Goal: Task Accomplishment & Management: Manage account settings

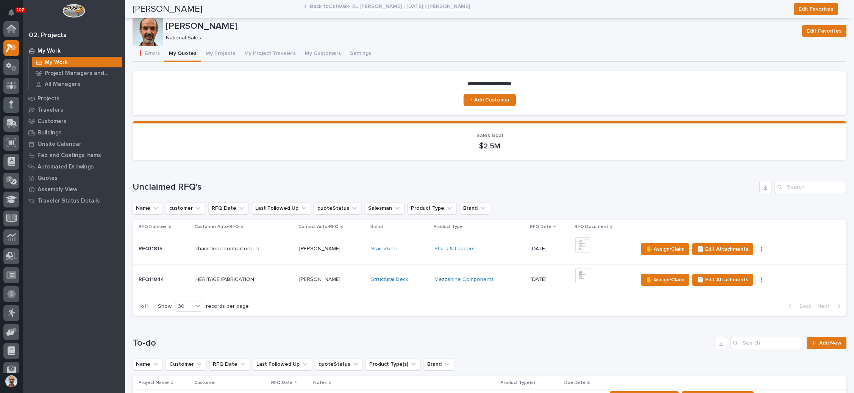
scroll to position [19, 0]
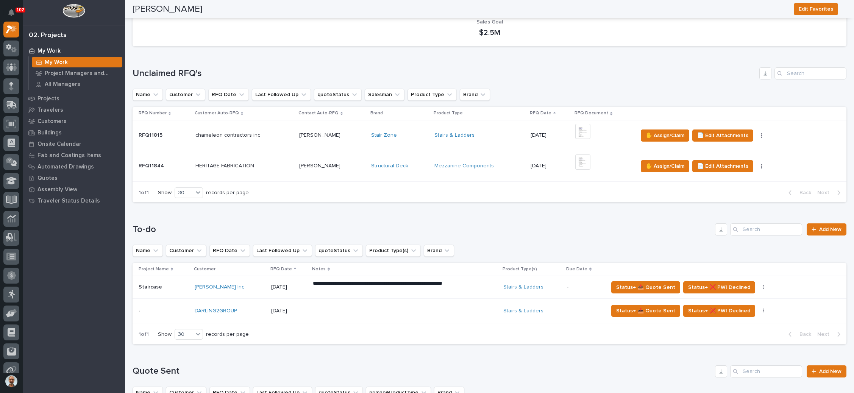
click at [494, 134] on div "Stairs & Ladders" at bounding box center [480, 135] width 90 height 6
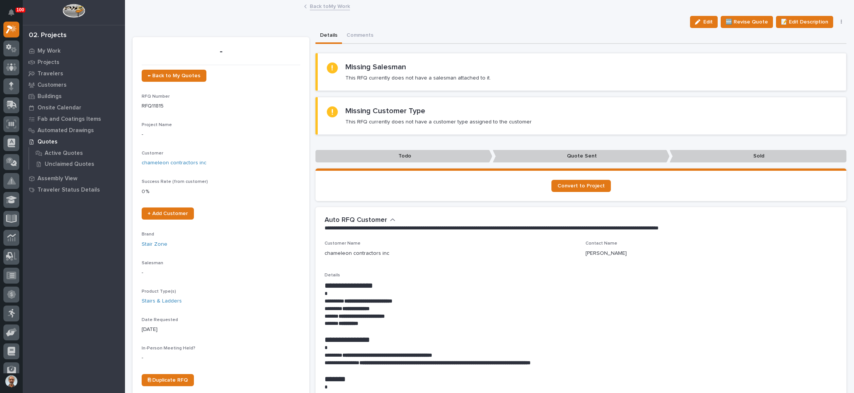
click at [837, 22] on button "button" at bounding box center [842, 21] width 11 height 5
click at [812, 44] on button "✋ Assign/Claim" at bounding box center [809, 49] width 67 height 12
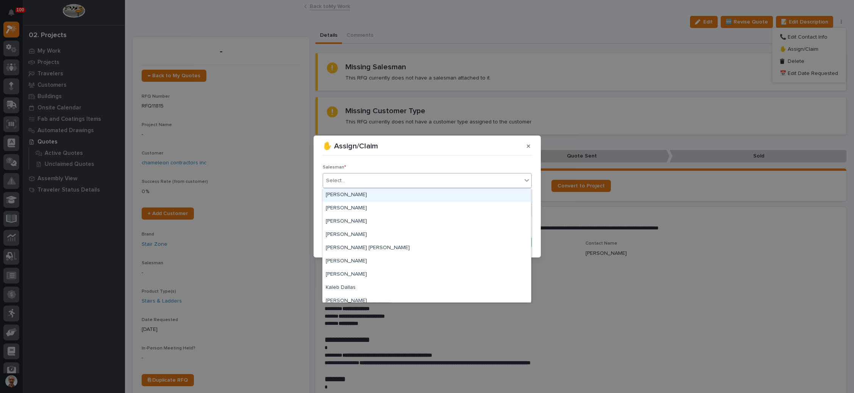
drag, startPoint x: 393, startPoint y: 183, endPoint x: 380, endPoint y: 189, distance: 13.9
click at [392, 183] on div "Select..." at bounding box center [422, 181] width 199 height 13
click at [372, 207] on div "[PERSON_NAME]" at bounding box center [427, 208] width 208 height 13
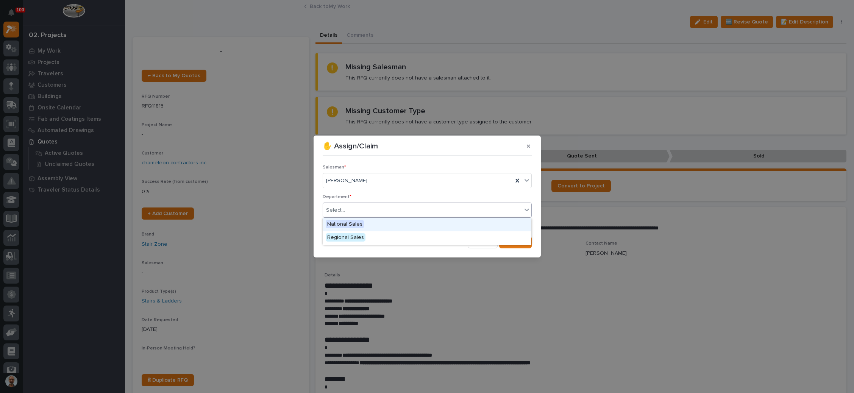
click at [372, 210] on div "Select..." at bounding box center [422, 210] width 199 height 13
click at [372, 224] on div "National Sales" at bounding box center [427, 224] width 208 height 13
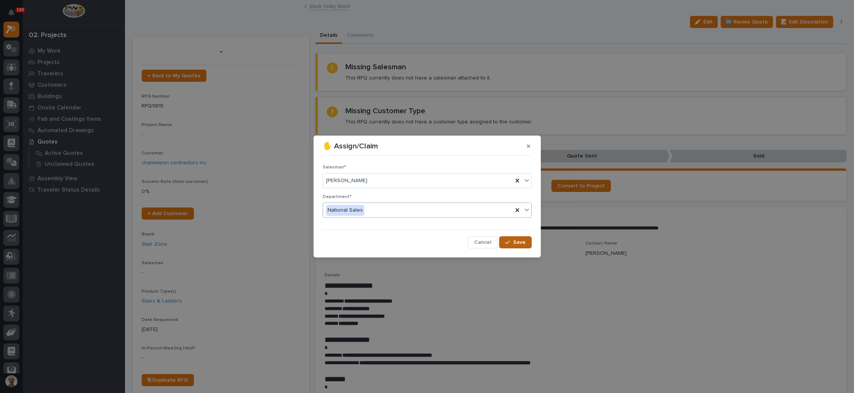
click at [515, 245] on span "Save" at bounding box center [519, 242] width 13 height 7
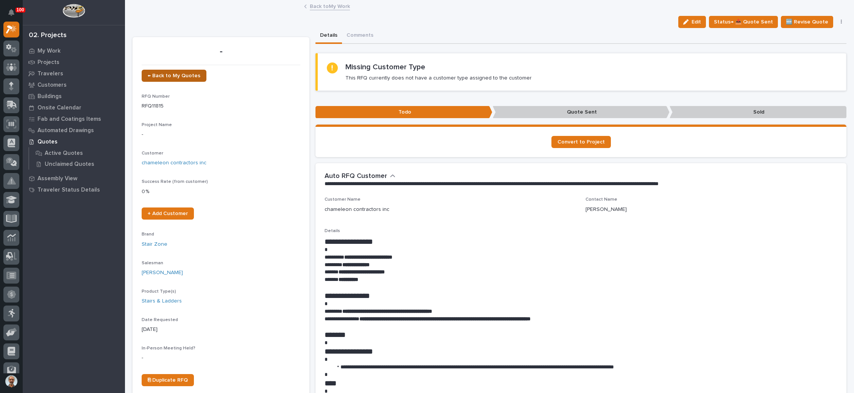
click at [178, 71] on link "← Back to My Quotes" at bounding box center [174, 76] width 65 height 12
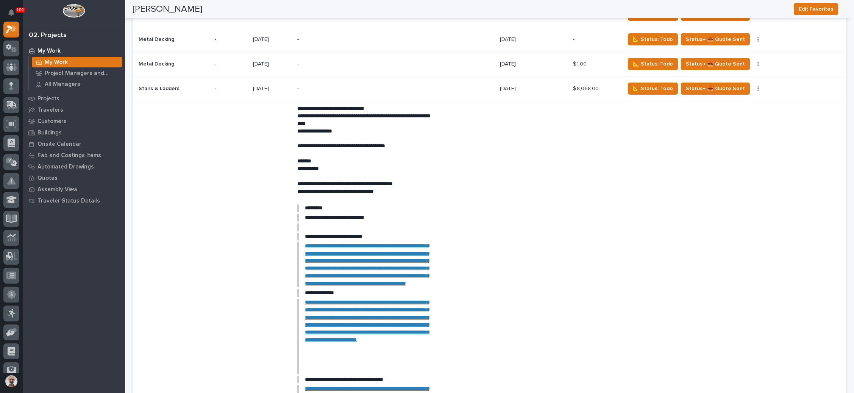
scroll to position [1437, 0]
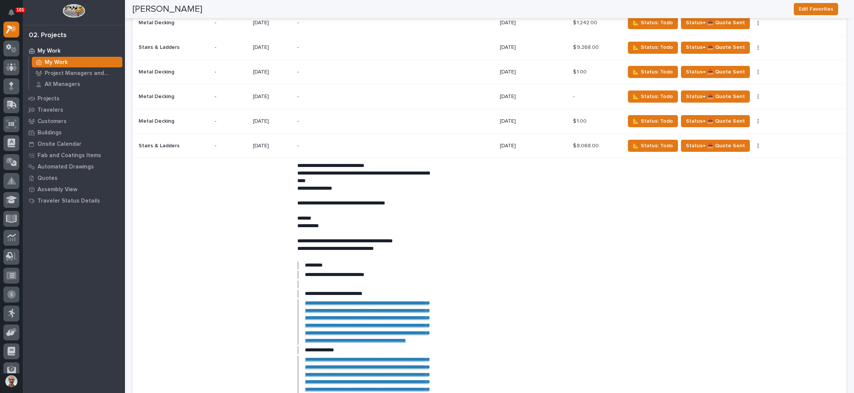
click at [455, 134] on div "-" at bounding box center [395, 145] width 197 height 23
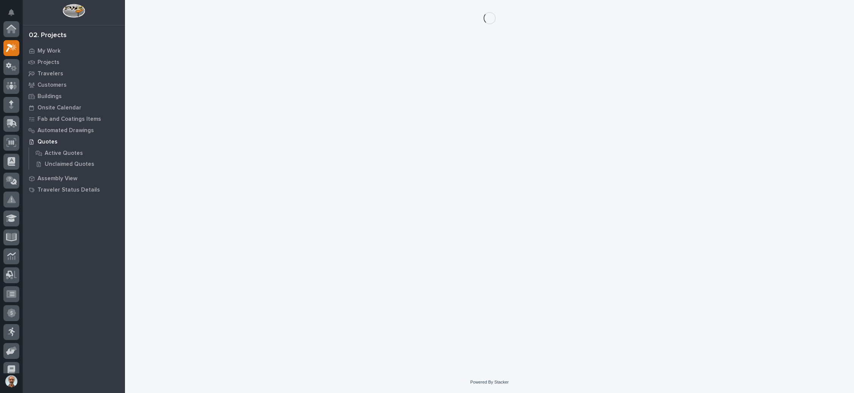
scroll to position [19, 0]
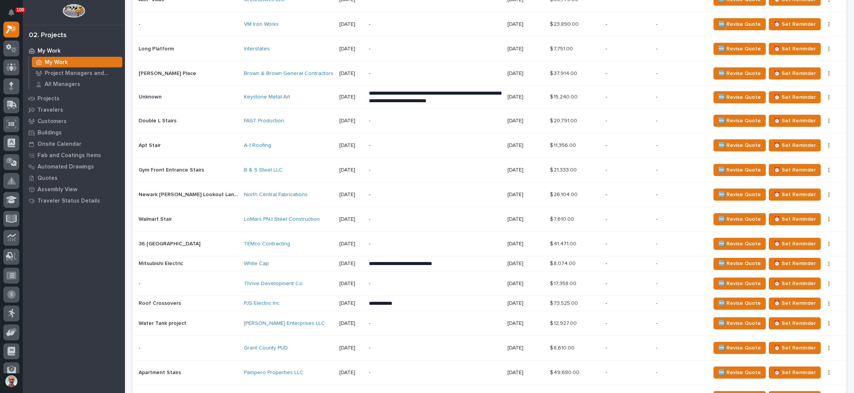
scroll to position [852, 0]
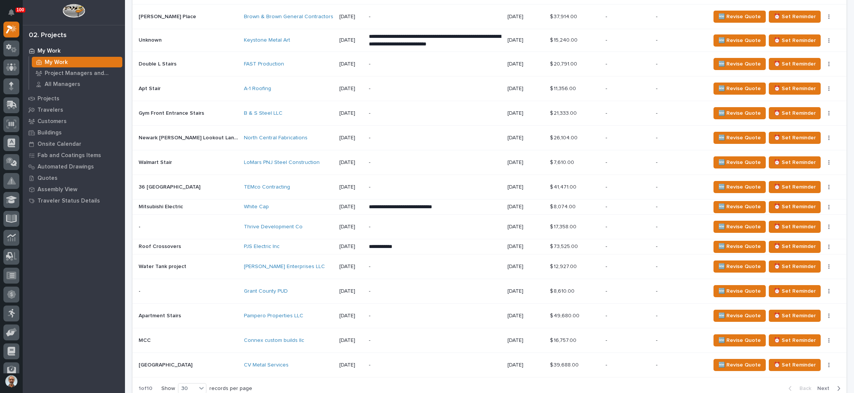
click at [611, 158] on div "-" at bounding box center [628, 162] width 44 height 8
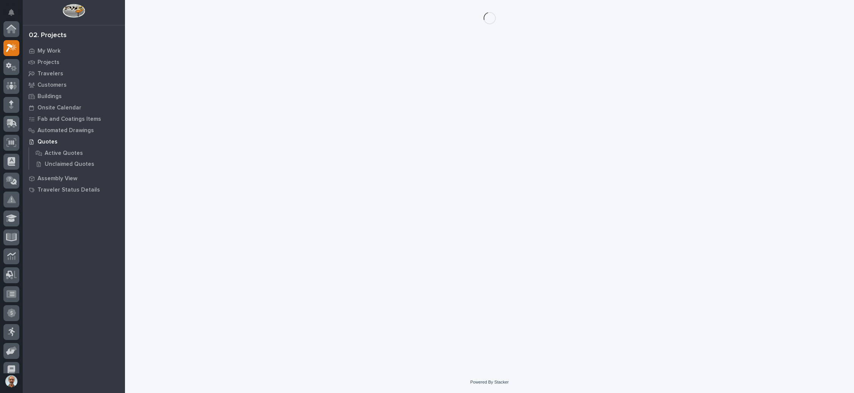
scroll to position [19, 0]
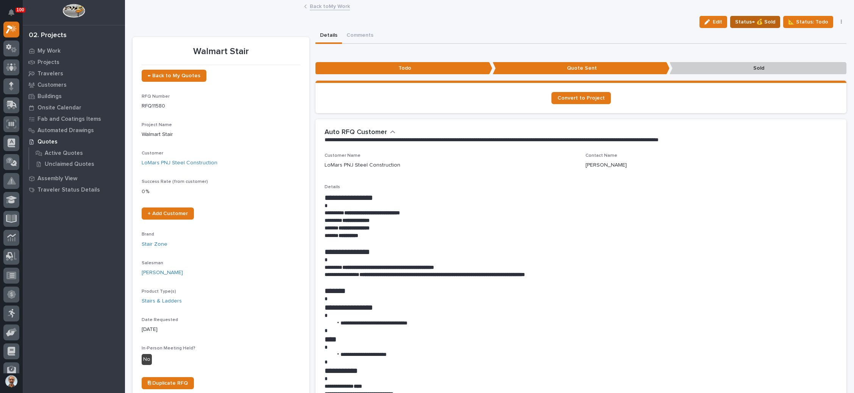
click at [758, 21] on span "Status→ 💰 Sold" at bounding box center [755, 21] width 40 height 9
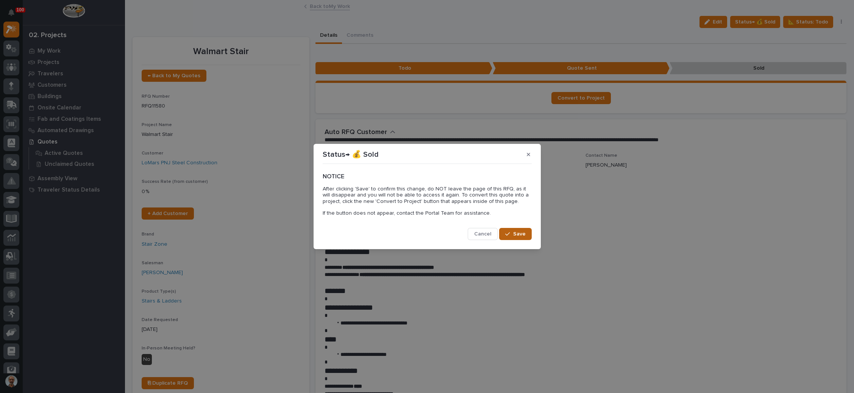
click at [506, 228] on button "Save" at bounding box center [515, 234] width 32 height 12
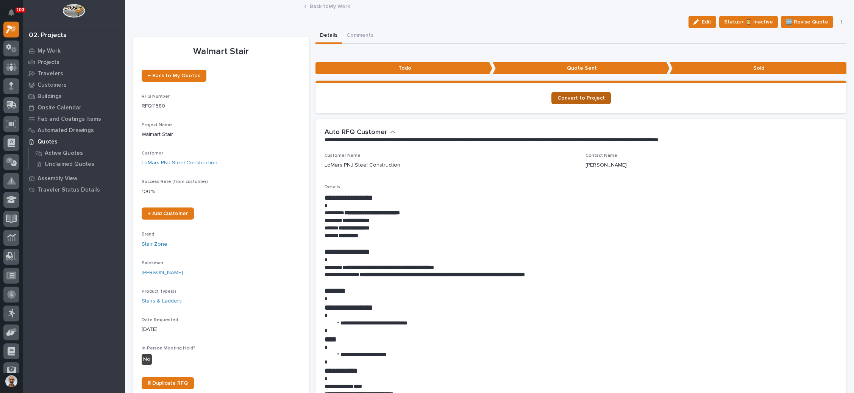
click at [582, 97] on span "Convert to Project" at bounding box center [581, 97] width 47 height 5
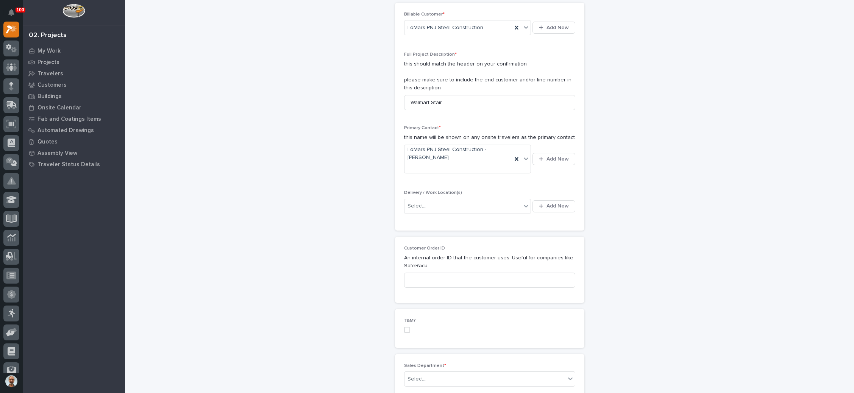
scroll to position [227, 0]
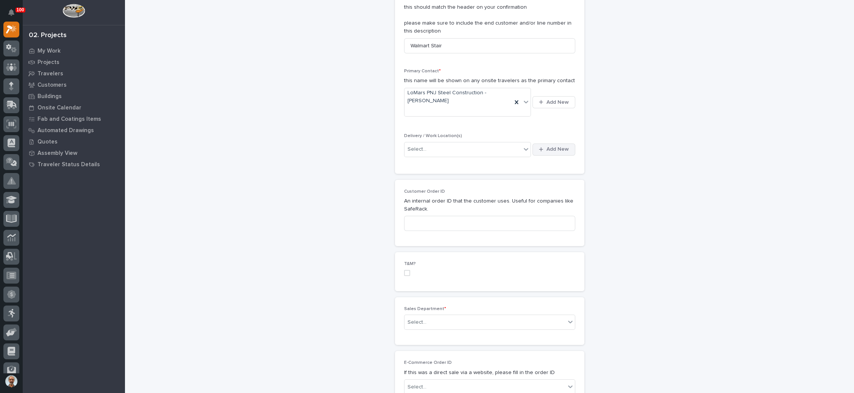
click at [553, 149] on span "Add New" at bounding box center [558, 149] width 22 height 7
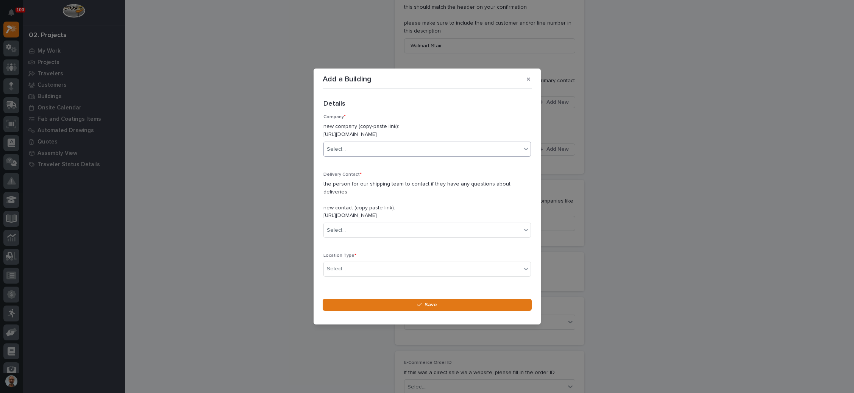
click at [404, 150] on div "Select..." at bounding box center [422, 149] width 197 height 13
type input "***"
click at [394, 177] on div "LoMars PNJ Steel Construction" at bounding box center [423, 177] width 199 height 13
click at [383, 228] on div "Select..." at bounding box center [422, 230] width 197 height 13
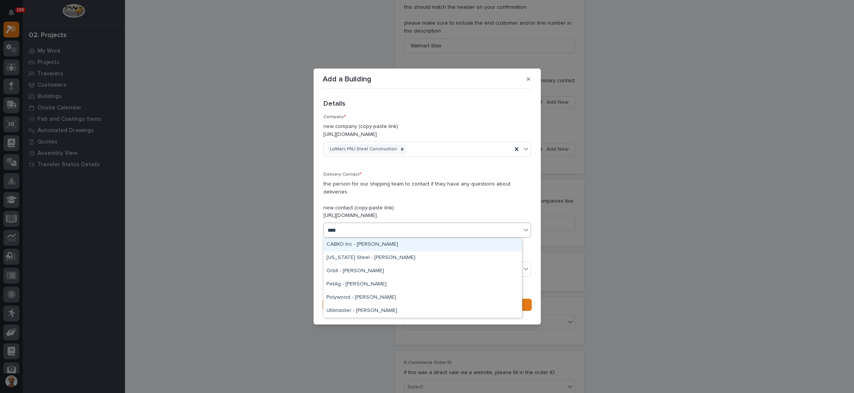
type input "*****"
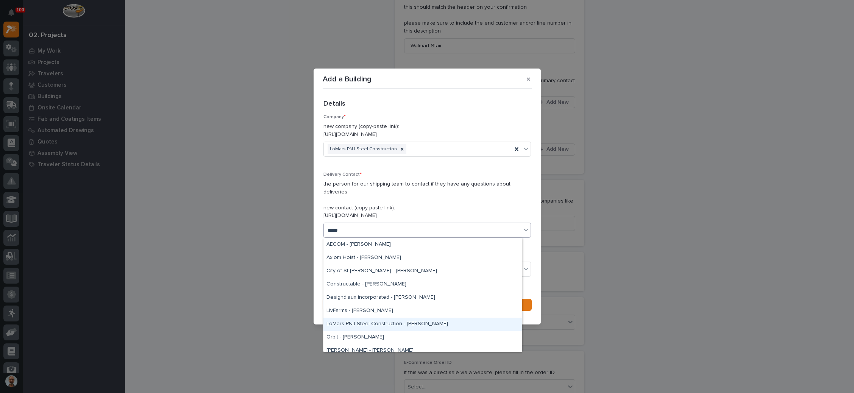
click at [405, 324] on div "LoMars PNJ Steel Construction - Peter Palacios" at bounding box center [423, 324] width 199 height 13
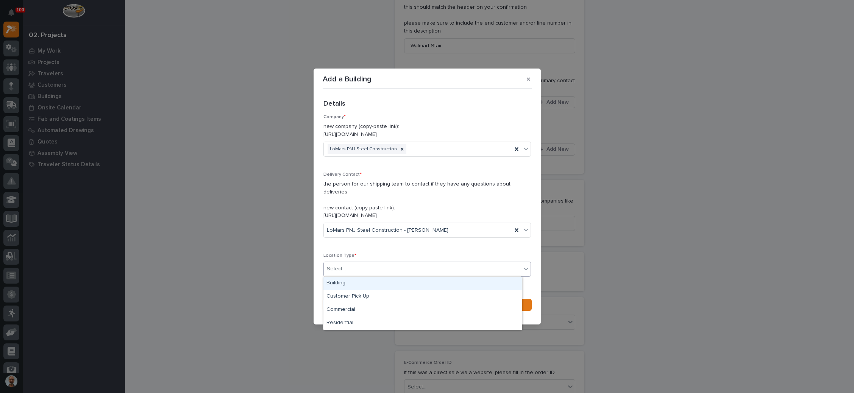
click at [389, 274] on div "Select..." at bounding box center [422, 269] width 197 height 13
click at [382, 281] on div "Building" at bounding box center [423, 283] width 199 height 13
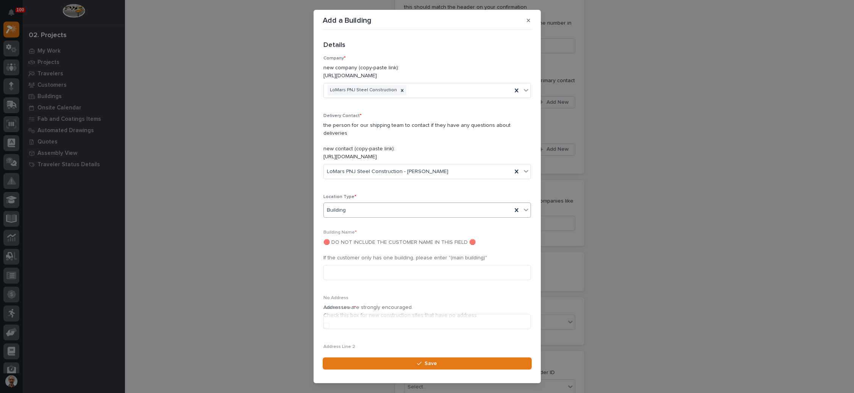
scroll to position [134, 0]
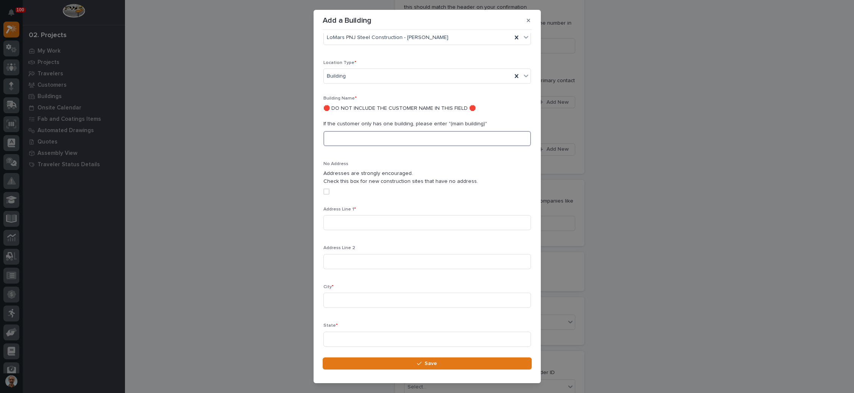
click at [377, 141] on input at bounding box center [428, 138] width 208 height 15
type input "Main"
click at [377, 222] on input at bounding box center [428, 222] width 208 height 15
type input "v"
paste input "4500 N Main St A, Roswell, NM 88201"
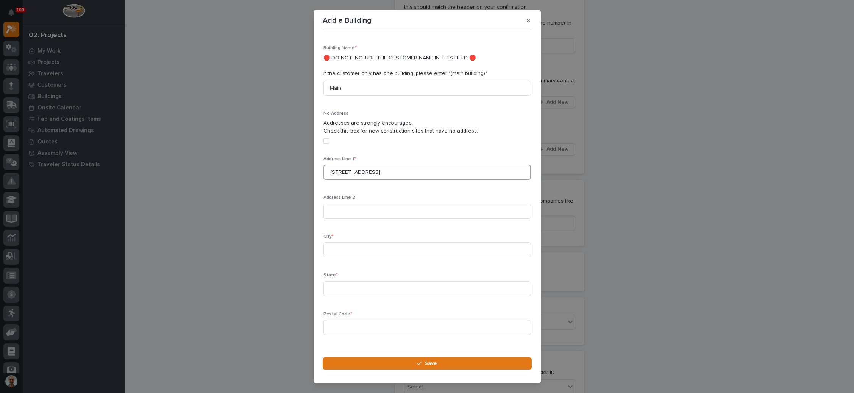
scroll to position [191, 0]
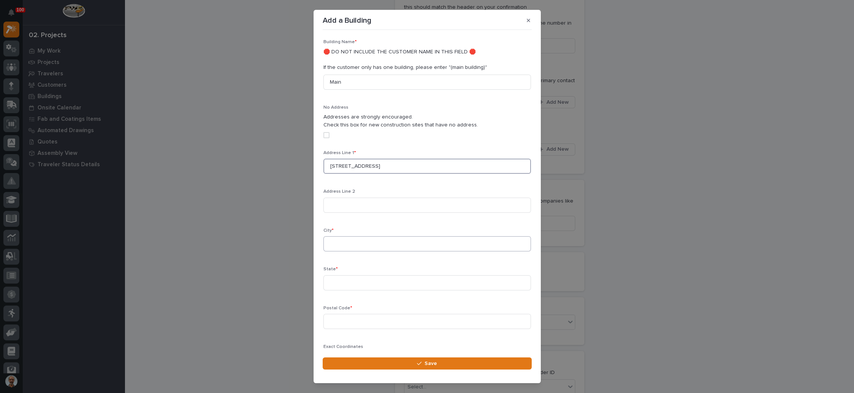
type input "4500 N Main St A, Roswell, NM 88201"
click at [376, 247] on input at bounding box center [428, 243] width 208 height 15
type input "Roswell"
type input "NM"
type input "88201"
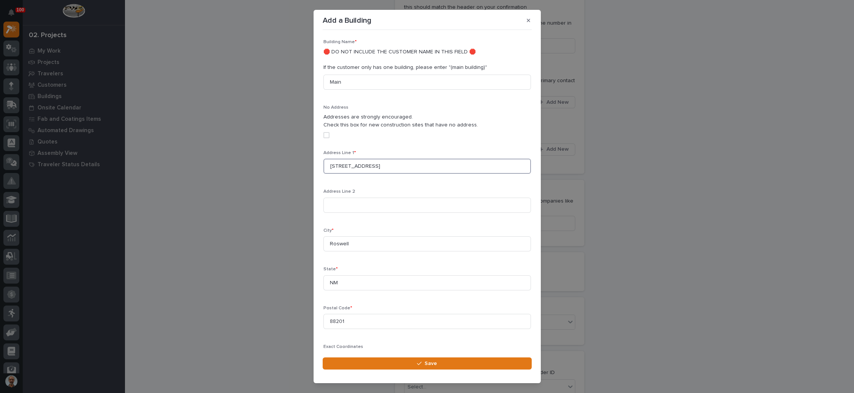
click at [424, 164] on input "4500 N Main St A, Roswell, NM 88201" at bounding box center [428, 166] width 208 height 15
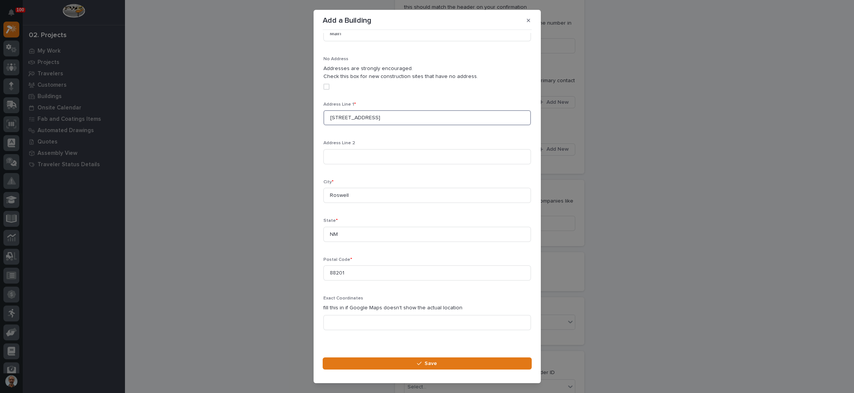
scroll to position [248, 0]
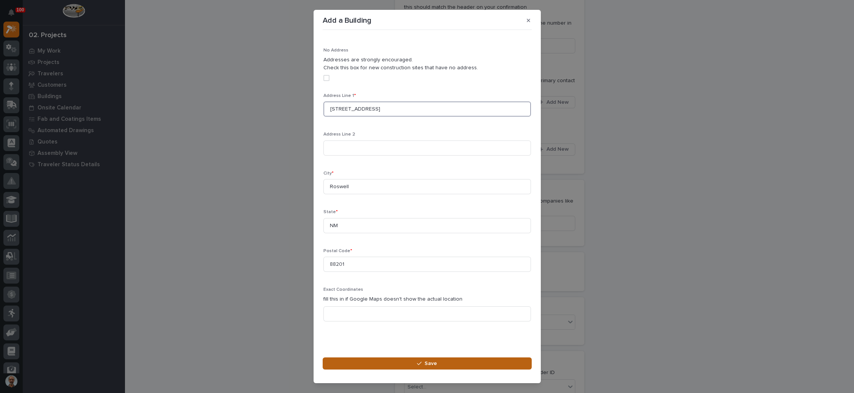
type input "4500 N Main St A"
click at [417, 359] on button "Save" at bounding box center [427, 364] width 209 height 12
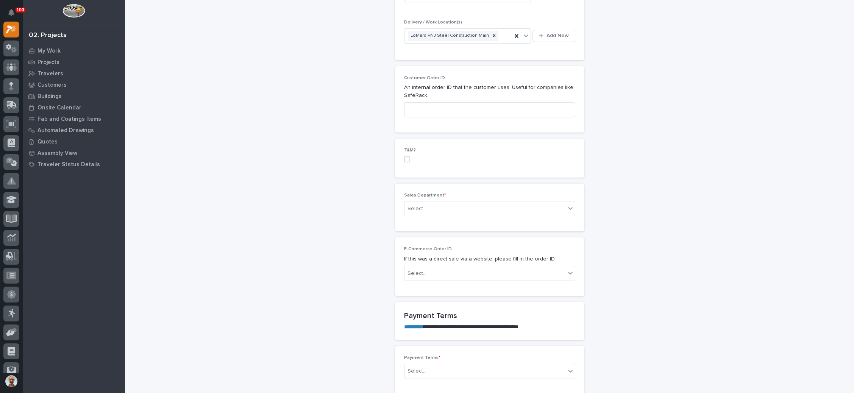
scroll to position [398, 0]
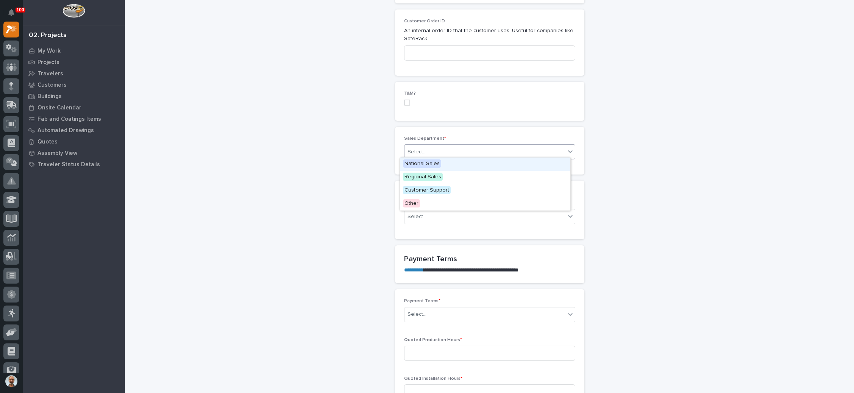
click at [485, 149] on div "Select..." at bounding box center [485, 152] width 161 height 13
click at [463, 164] on div "National Sales" at bounding box center [485, 164] width 170 height 13
click at [451, 310] on div "Select..." at bounding box center [485, 314] width 161 height 13
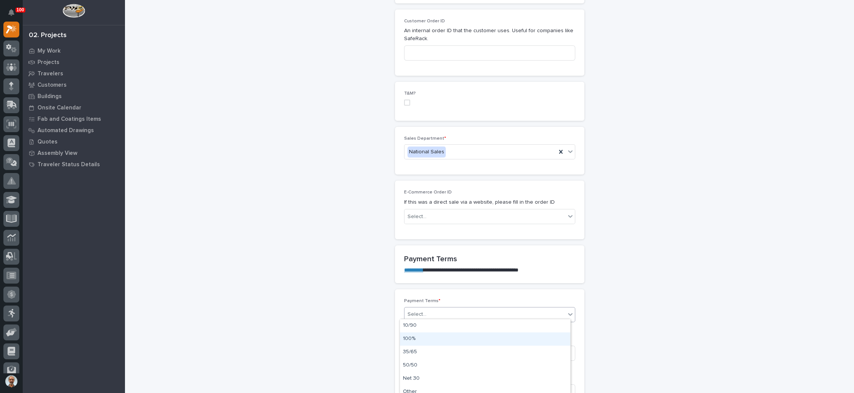
click at [426, 338] on div "100%" at bounding box center [485, 339] width 170 height 13
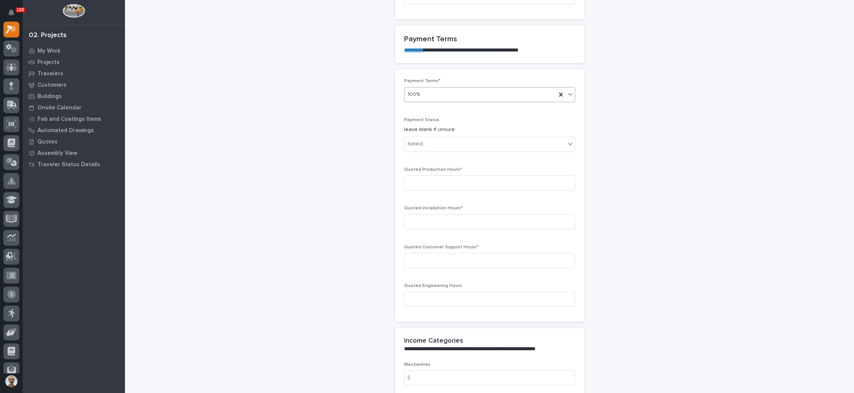
scroll to position [625, 0]
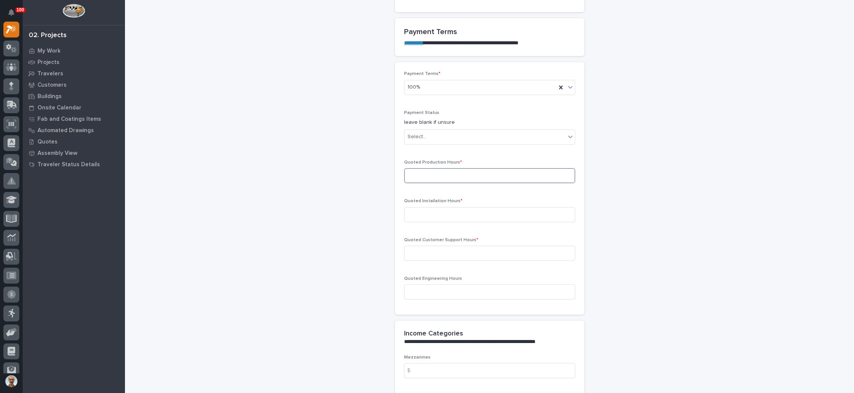
drag, startPoint x: 510, startPoint y: 174, endPoint x: 522, endPoint y: 175, distance: 12.1
click at [510, 175] on input at bounding box center [489, 175] width 171 height 15
type input "29"
click at [496, 214] on input at bounding box center [489, 214] width 171 height 15
type input "0"
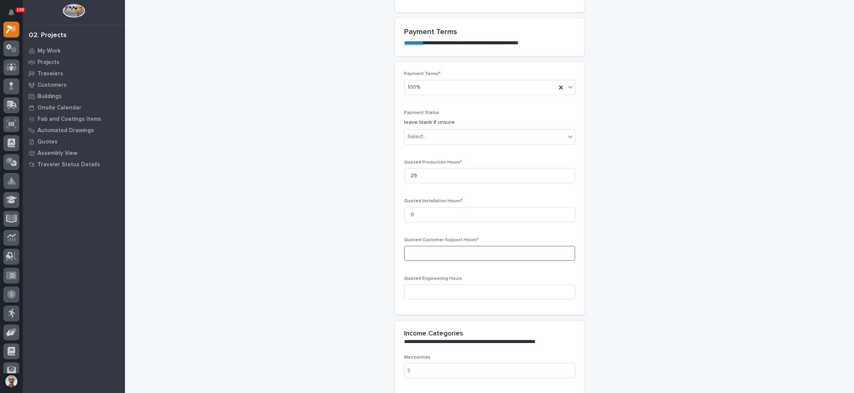
click at [475, 247] on input at bounding box center [489, 253] width 171 height 15
type input "0"
click at [462, 285] on input at bounding box center [489, 292] width 171 height 15
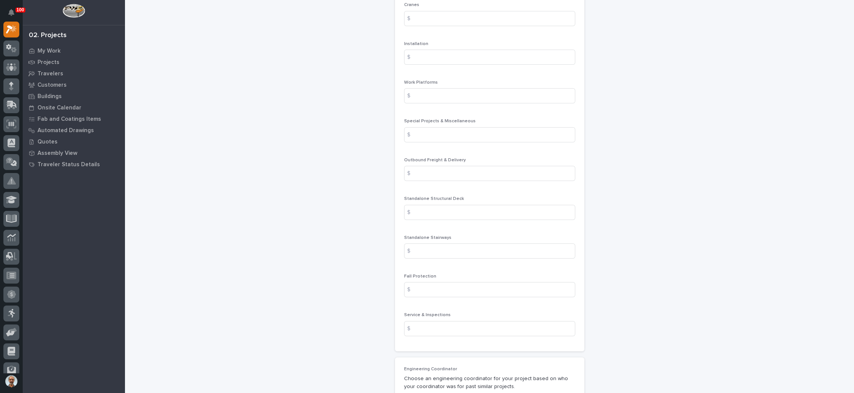
scroll to position [1023, 0]
type input "0"
click at [457, 166] on input at bounding box center [489, 166] width 171 height 15
type input "1325"
click at [455, 127] on input at bounding box center [489, 128] width 171 height 15
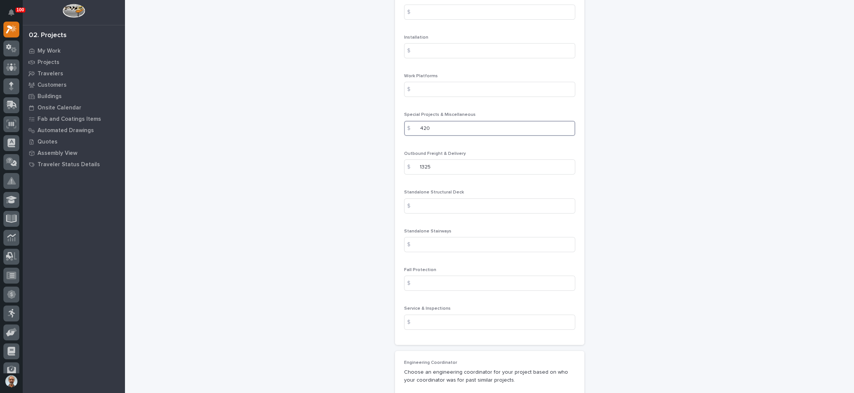
scroll to position [966, 0]
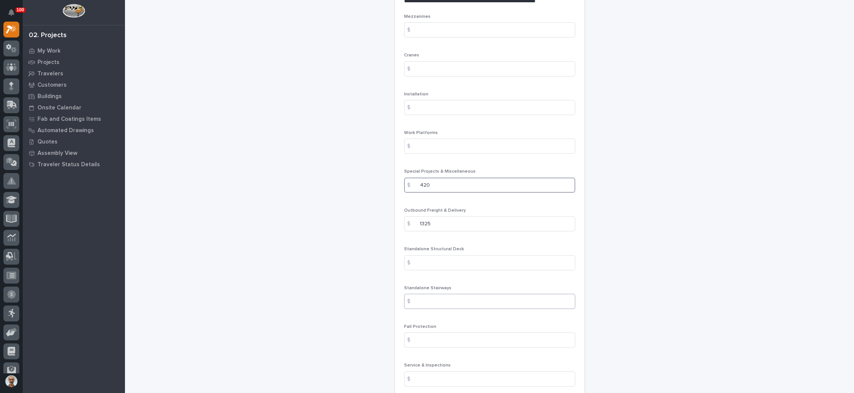
type input "420"
click at [446, 299] on input at bounding box center [489, 301] width 171 height 15
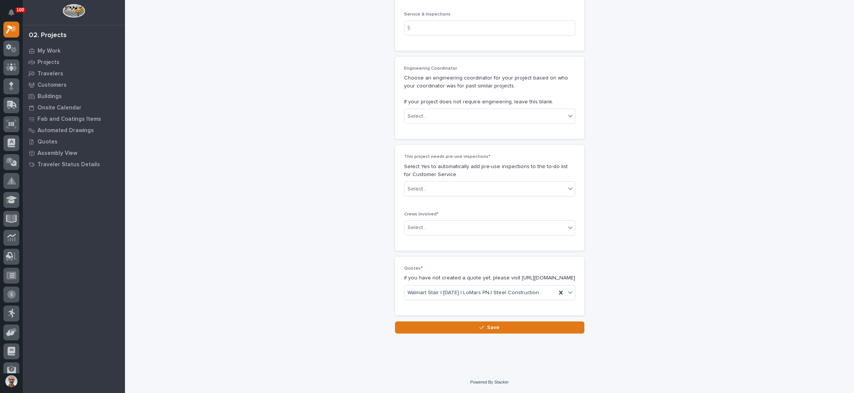
scroll to position [1320, 0]
type input "5865"
click at [496, 183] on div "Select..." at bounding box center [485, 189] width 161 height 13
drag, startPoint x: 482, startPoint y: 203, endPoint x: 480, endPoint y: 212, distance: 9.5
click at [481, 211] on div "No" at bounding box center [485, 209] width 170 height 13
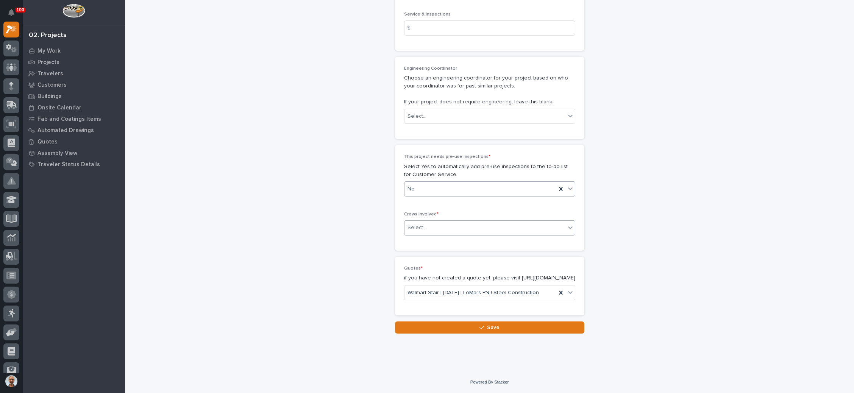
click at [478, 223] on div "Select..." at bounding box center [485, 228] width 161 height 13
drag, startPoint x: 468, startPoint y: 237, endPoint x: 472, endPoint y: 247, distance: 10.4
click at [468, 238] on div "Production" at bounding box center [485, 234] width 170 height 13
click at [468, 325] on button "Save" at bounding box center [489, 328] width 189 height 12
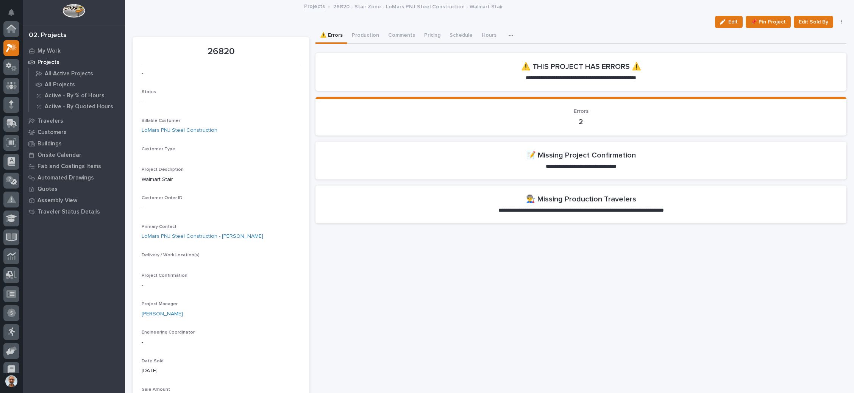
scroll to position [19, 0]
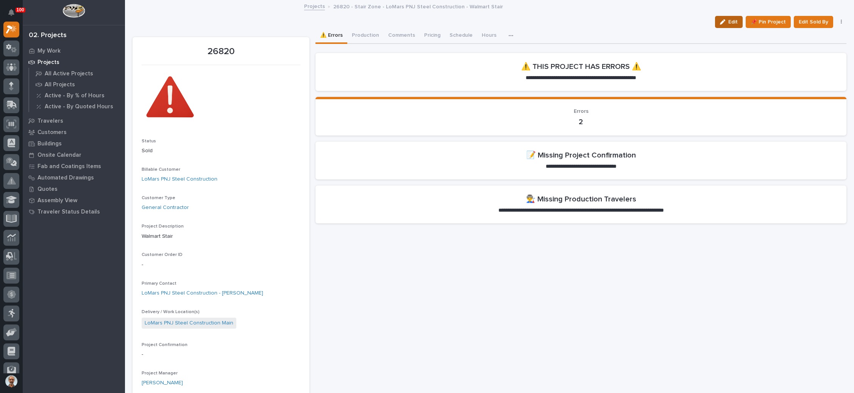
drag, startPoint x: 721, startPoint y: 21, endPoint x: 269, endPoint y: 134, distance: 466.0
click at [721, 21] on div "button" at bounding box center [724, 21] width 8 height 5
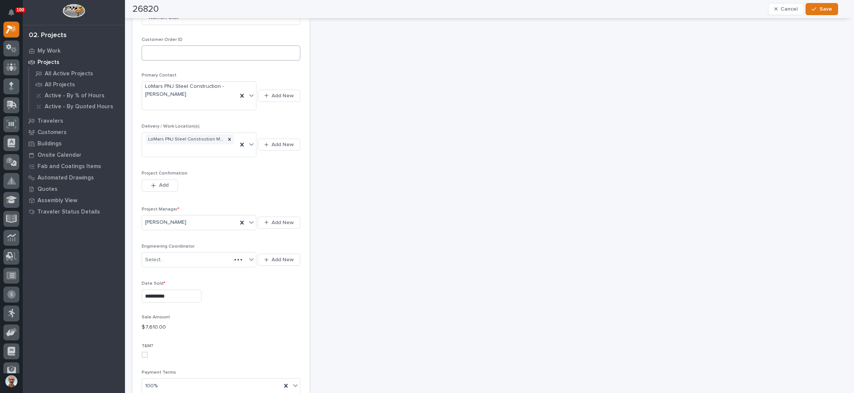
scroll to position [284, 0]
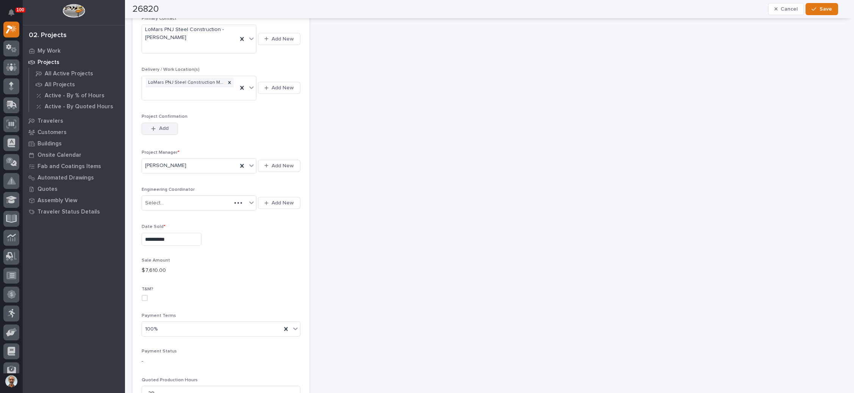
click at [166, 125] on span "Add" at bounding box center [163, 128] width 9 height 7
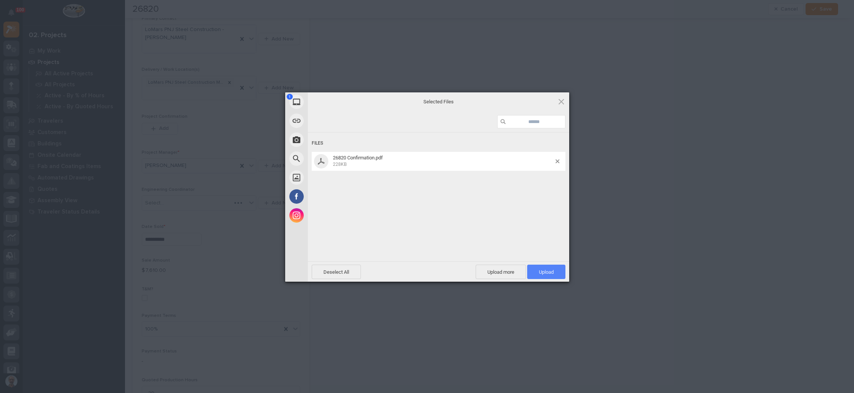
click at [544, 268] on span "Upload 1" at bounding box center [546, 272] width 38 height 14
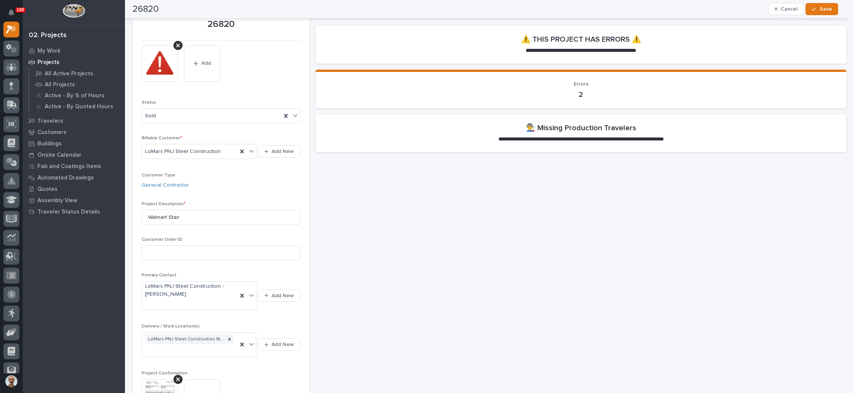
scroll to position [0, 0]
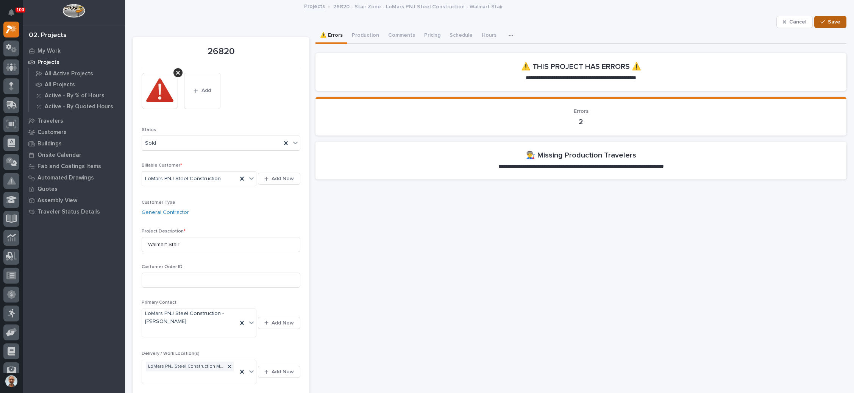
click at [828, 19] on span "Save" at bounding box center [834, 22] width 13 height 7
click at [368, 33] on button "Production" at bounding box center [365, 36] width 36 height 16
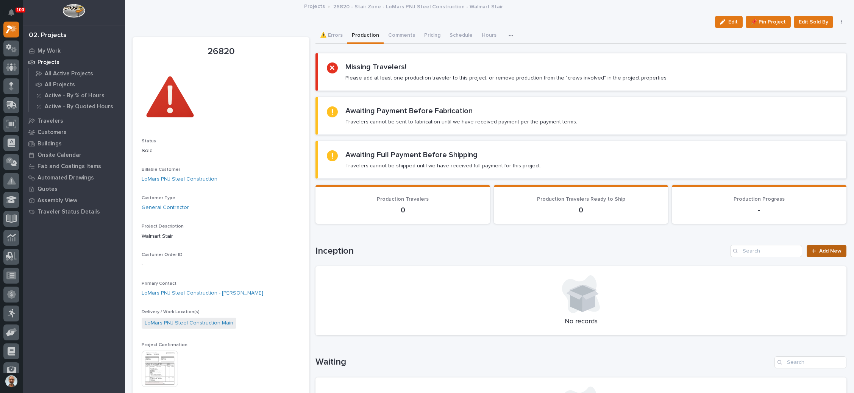
click at [819, 250] on span "Add New" at bounding box center [830, 251] width 22 height 5
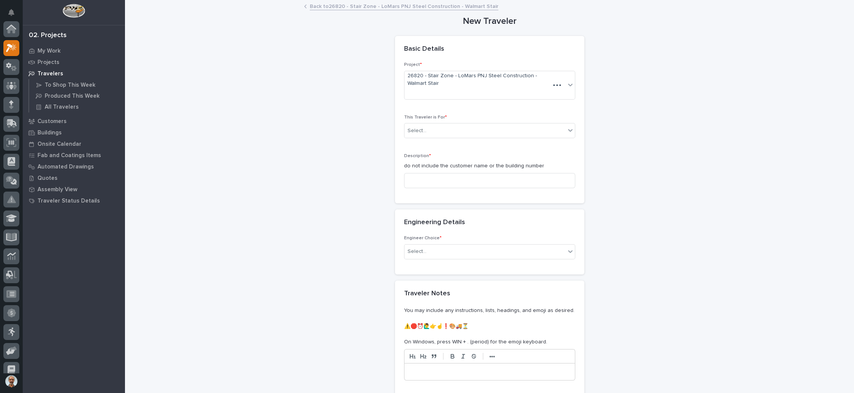
scroll to position [19, 0]
drag, startPoint x: 497, startPoint y: 122, endPoint x: 466, endPoint y: 149, distance: 41.1
click at [497, 122] on div "This Traveler is For * Select..." at bounding box center [489, 130] width 171 height 30
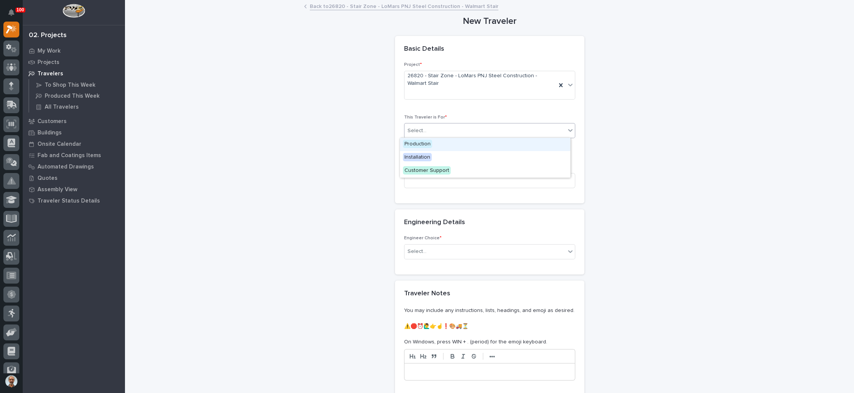
click at [472, 131] on div "Select..." at bounding box center [485, 131] width 161 height 13
click at [460, 145] on div "Production" at bounding box center [485, 144] width 170 height 13
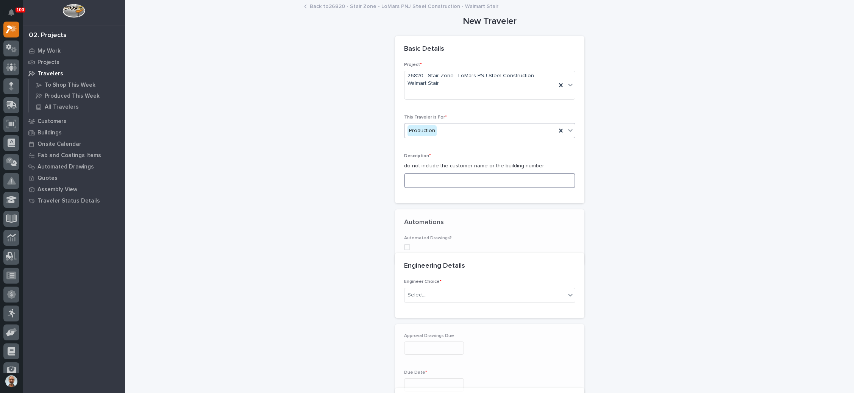
click at [459, 178] on input at bounding box center [489, 180] width 171 height 15
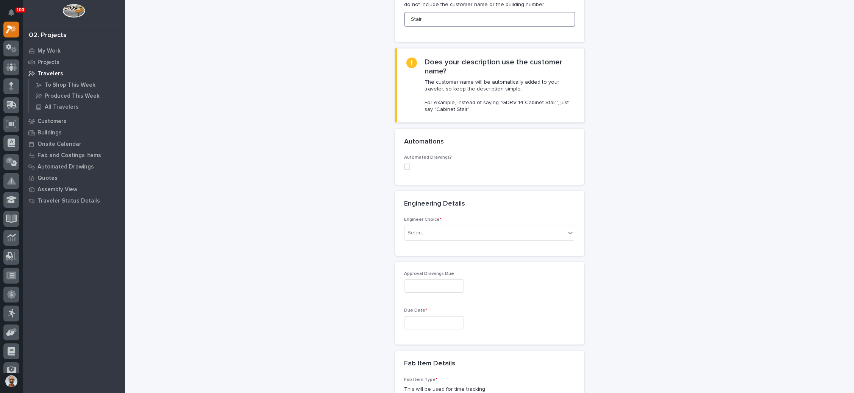
scroll to position [170, 0]
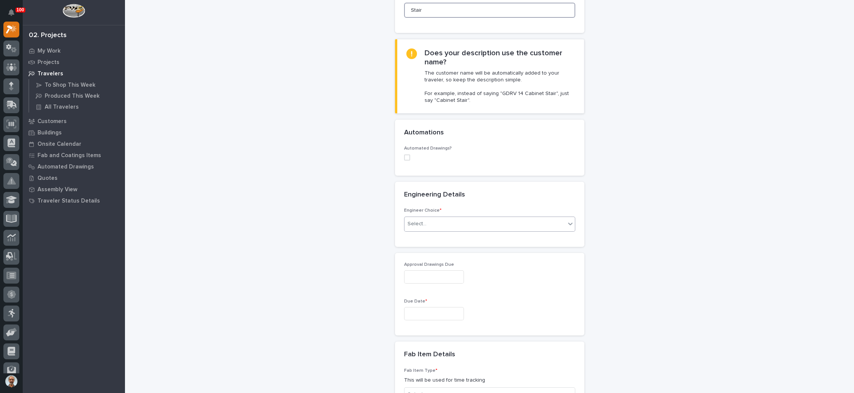
type input "Stair"
click at [463, 220] on div "Select..." at bounding box center [485, 224] width 161 height 13
click at [458, 263] on div "I know who will draw this" at bounding box center [485, 263] width 170 height 13
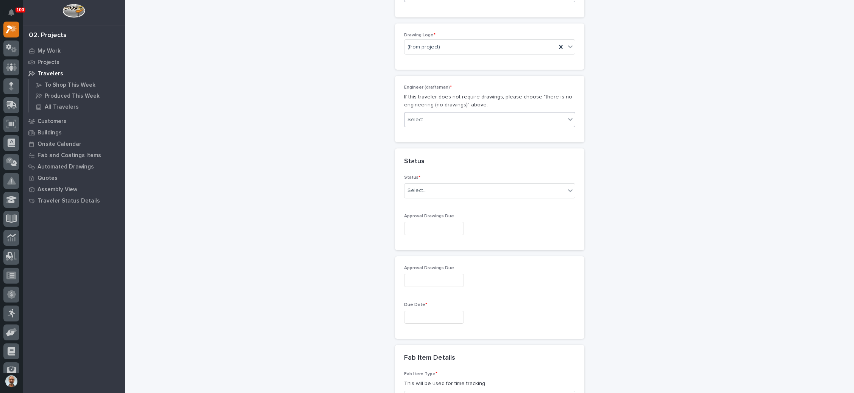
scroll to position [343, 0]
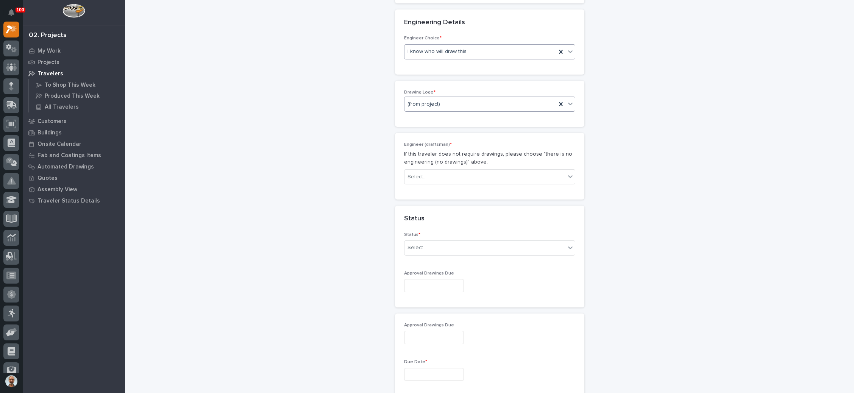
click at [465, 106] on div "(from project)" at bounding box center [481, 104] width 152 height 13
click at [456, 158] on div "Stair Zone" at bounding box center [485, 156] width 170 height 13
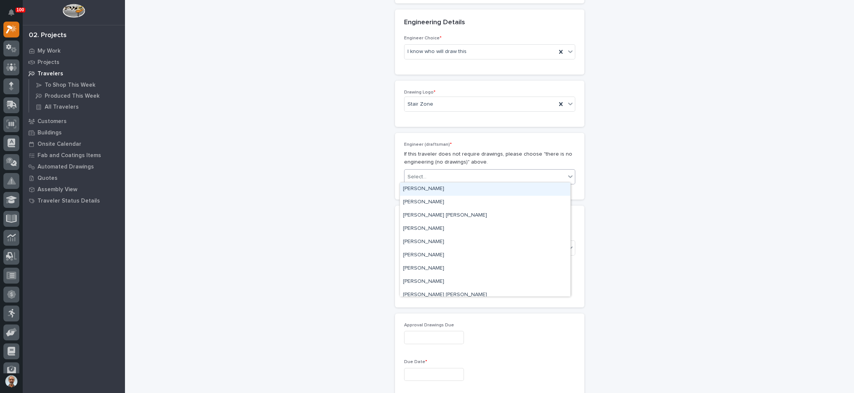
click at [461, 172] on div "Select..." at bounding box center [485, 177] width 161 height 13
type input "*"
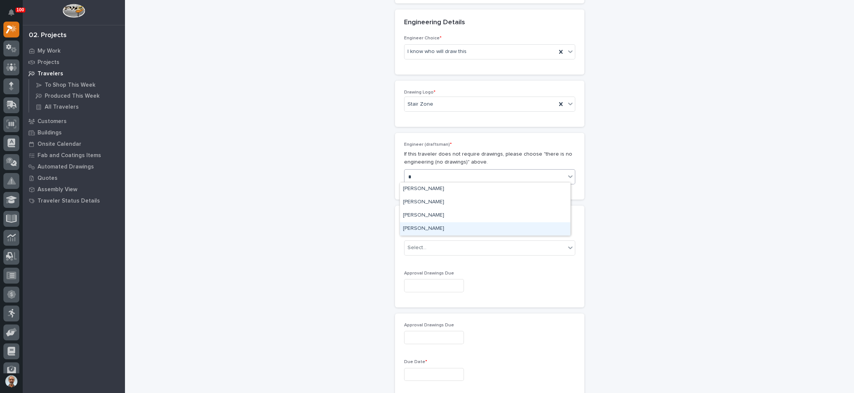
click at [441, 228] on div "Wynne Hochstetler" at bounding box center [485, 228] width 170 height 13
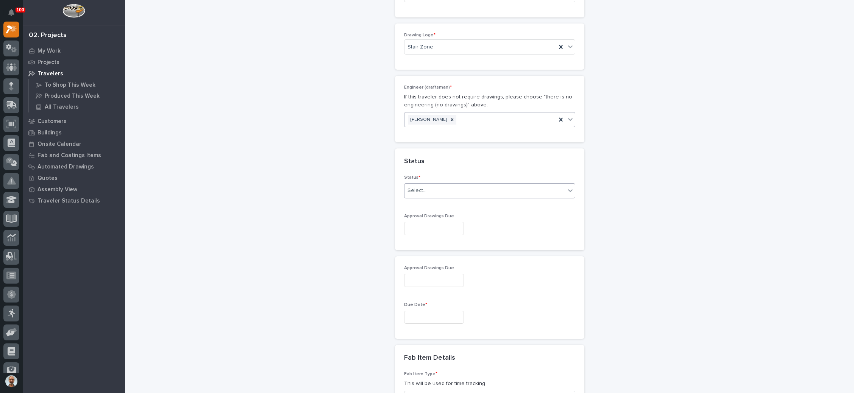
click at [452, 189] on div "Select..." at bounding box center [485, 191] width 161 height 13
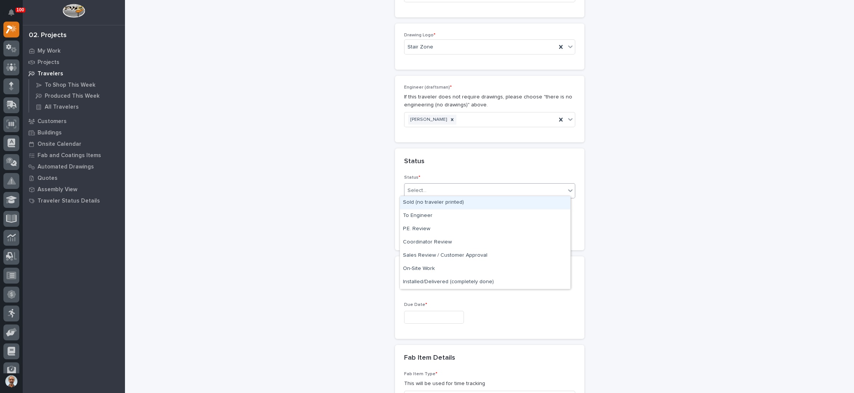
click at [464, 199] on div "Sold (no traveler printed)" at bounding box center [485, 202] width 170 height 13
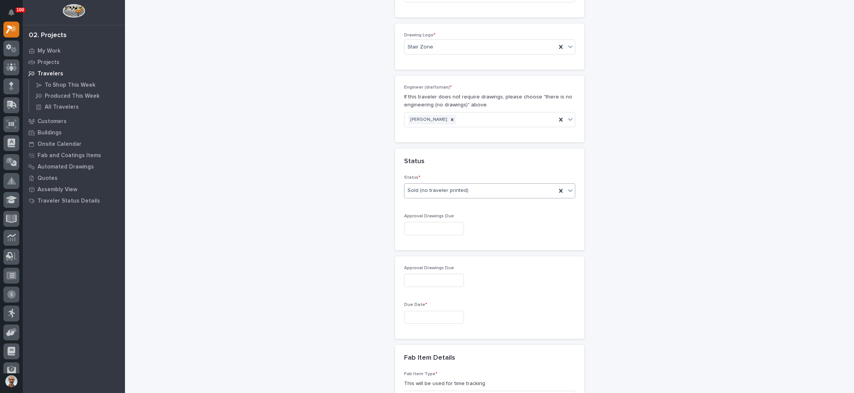
click at [450, 224] on input "text" at bounding box center [434, 228] width 60 height 13
click at [449, 177] on div "22" at bounding box center [450, 176] width 10 height 10
type input "**********"
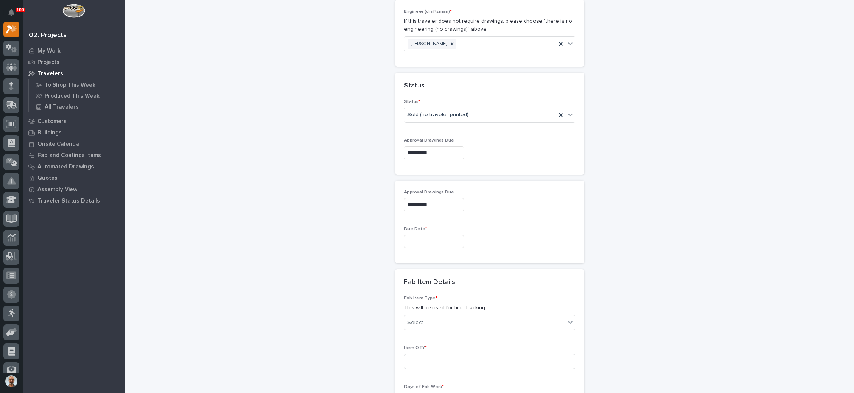
scroll to position [514, 0]
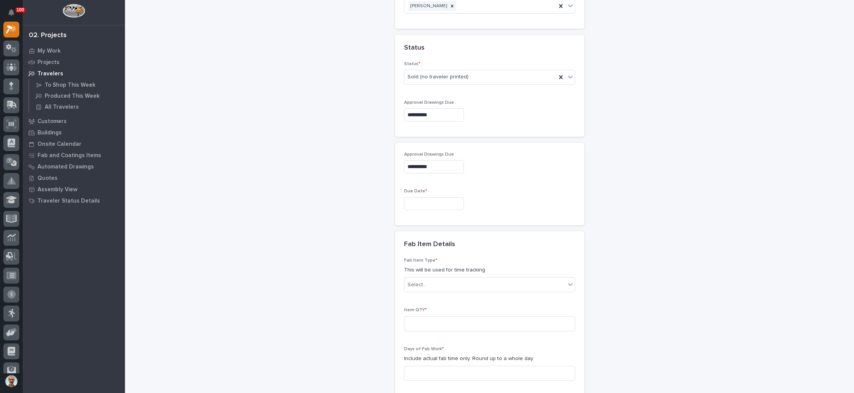
click at [439, 200] on input "text" at bounding box center [434, 203] width 60 height 13
click at [464, 84] on button "Next Month" at bounding box center [464, 83] width 12 height 12
click at [425, 149] on div "24" at bounding box center [425, 150] width 10 height 10
type input "**********"
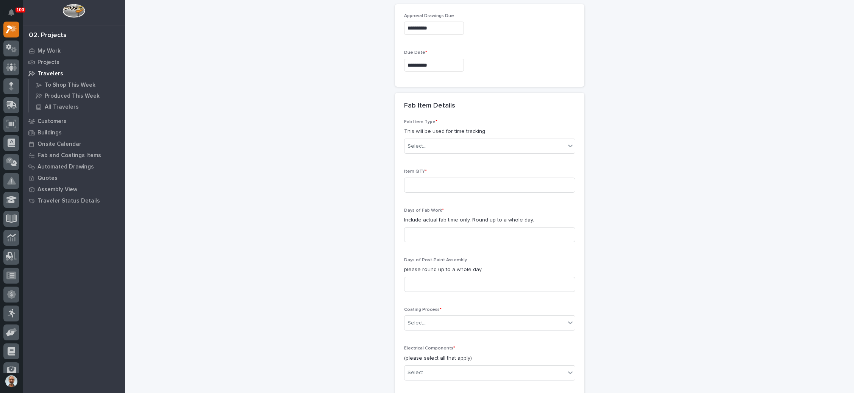
scroll to position [684, 0]
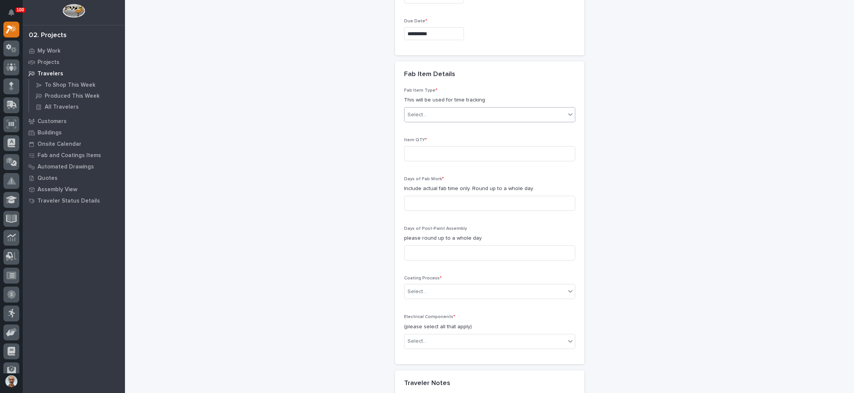
click at [472, 112] on div "Select..." at bounding box center [485, 115] width 161 height 13
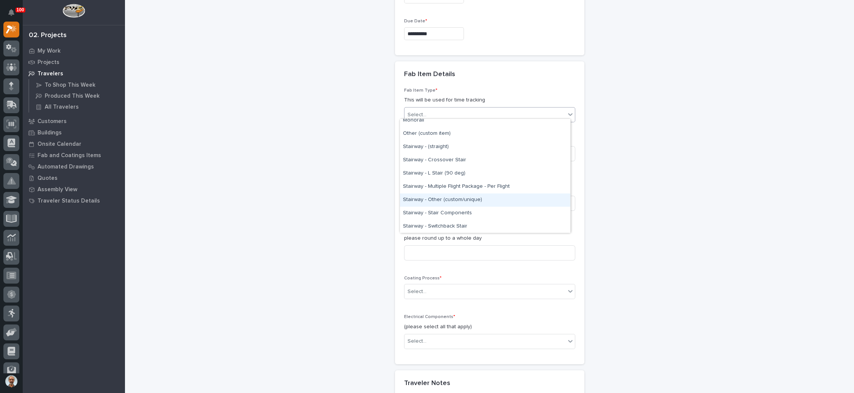
scroll to position [407, 0]
click at [477, 156] on div "Stairway - (straight)" at bounding box center [485, 156] width 170 height 13
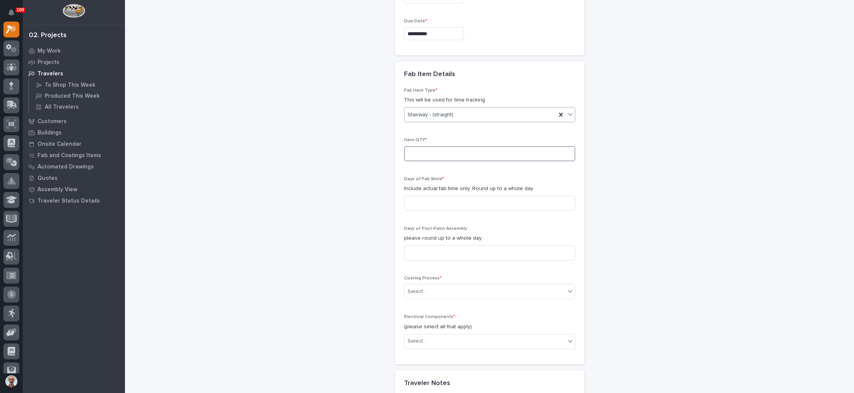
click at [468, 153] on input at bounding box center [489, 153] width 171 height 15
type input "1"
click at [457, 201] on input at bounding box center [489, 203] width 171 height 15
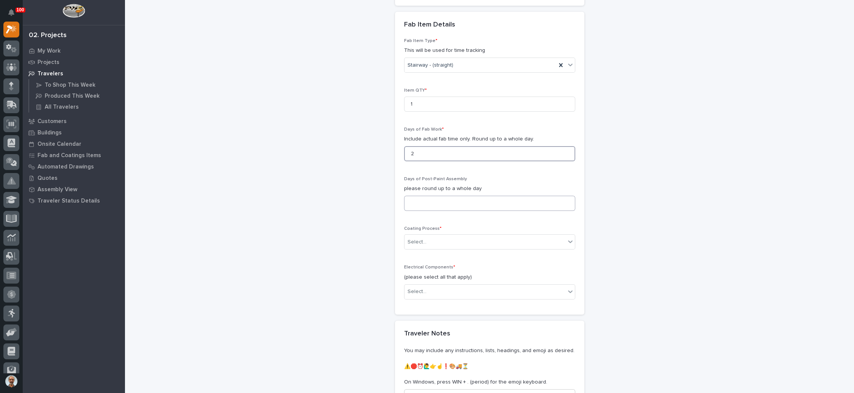
scroll to position [741, 0]
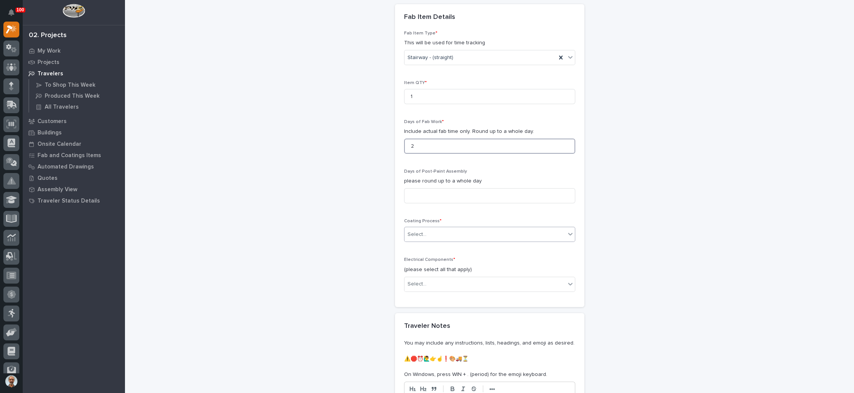
type input "2"
click at [448, 236] on div "Select..." at bounding box center [485, 234] width 161 height 13
click at [442, 259] on div "In-House Paint/Powder" at bounding box center [485, 258] width 170 height 13
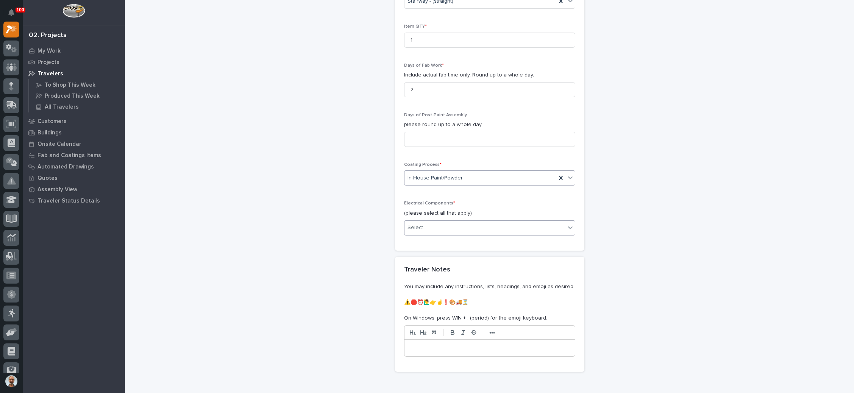
click at [461, 227] on div "Select..." at bounding box center [485, 228] width 161 height 13
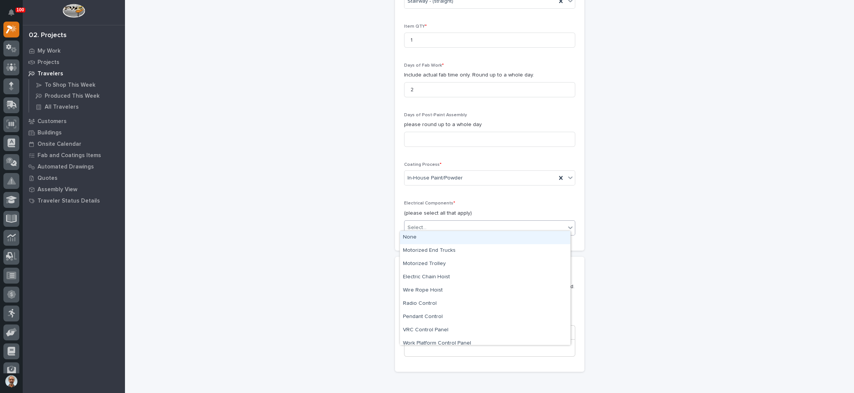
click at [453, 238] on div "None" at bounding box center [485, 237] width 170 height 13
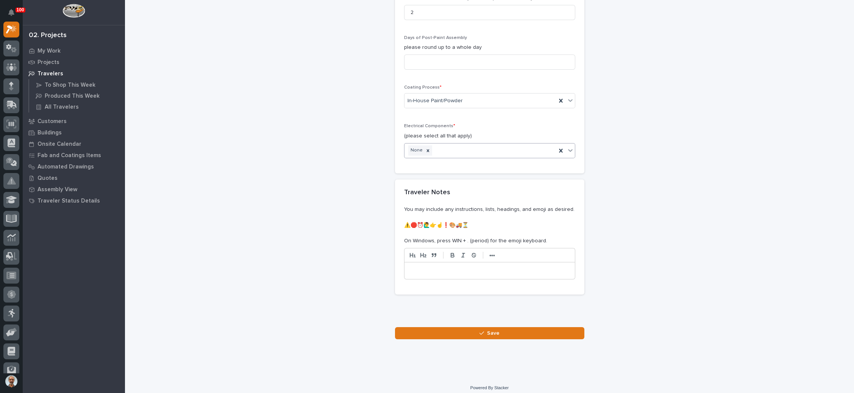
scroll to position [875, 0]
click at [493, 330] on span "Save" at bounding box center [493, 333] width 13 height 7
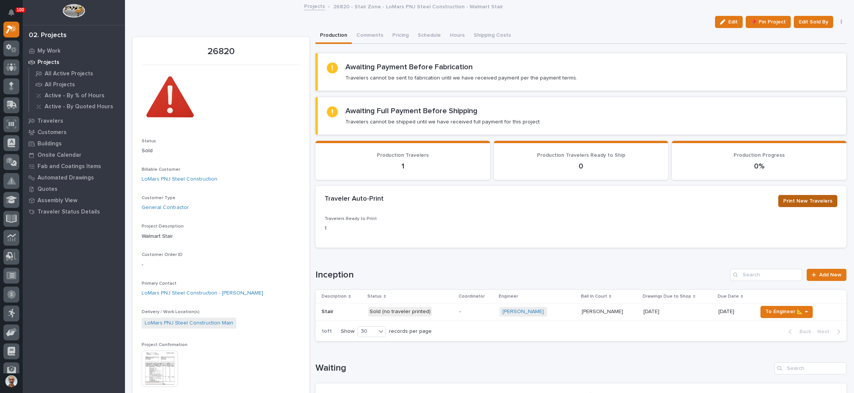
click at [808, 197] on span "Print New Travelers" at bounding box center [807, 201] width 49 height 9
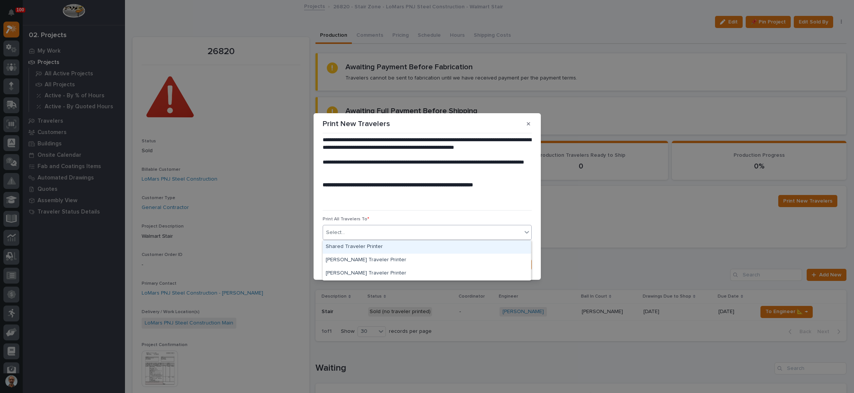
click at [402, 231] on div "Select..." at bounding box center [422, 233] width 199 height 13
click at [388, 247] on div "Shared Traveler Printer" at bounding box center [427, 247] width 208 height 13
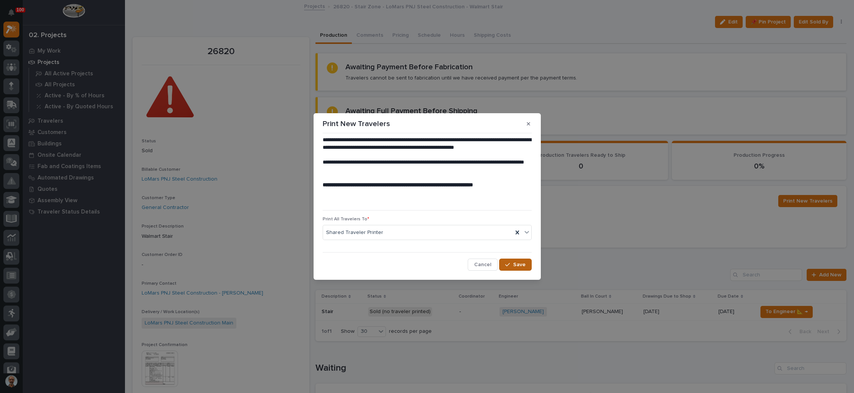
drag, startPoint x: 513, startPoint y: 262, endPoint x: 520, endPoint y: 263, distance: 7.6
click at [514, 262] on button "Save" at bounding box center [515, 265] width 32 height 12
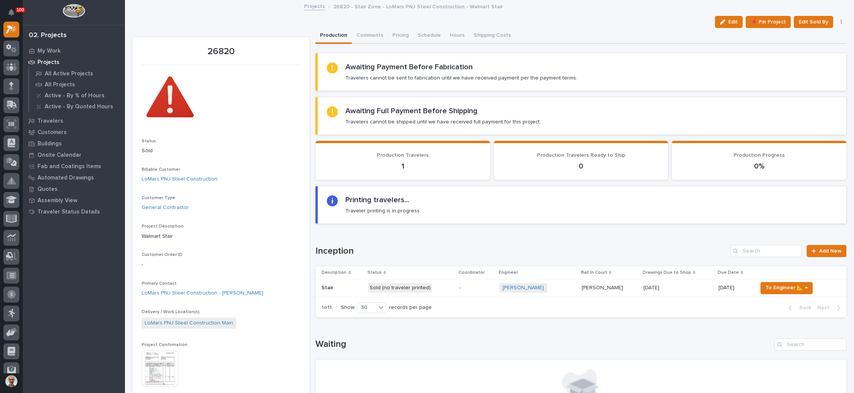
click at [561, 288] on div "Wynne Hochstetler + 0" at bounding box center [538, 287] width 76 height 9
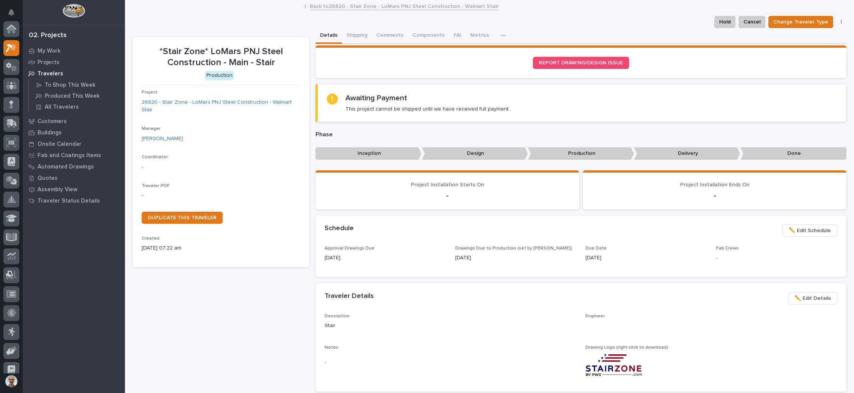
scroll to position [19, 0]
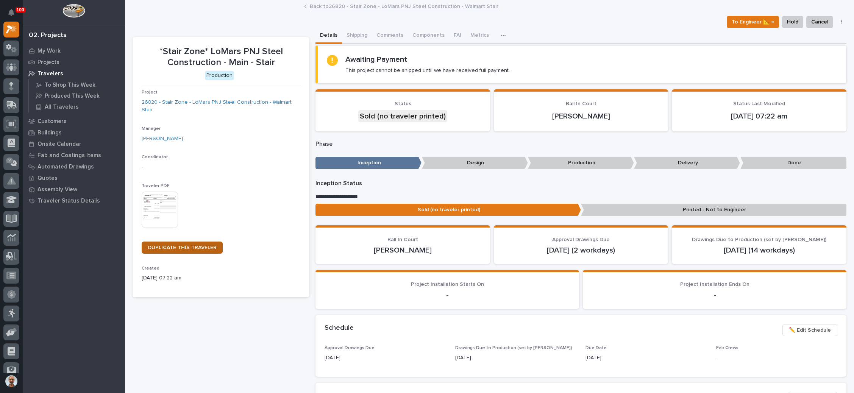
click at [202, 245] on span "DUPLICATE THIS TRAVELER" at bounding box center [182, 247] width 69 height 5
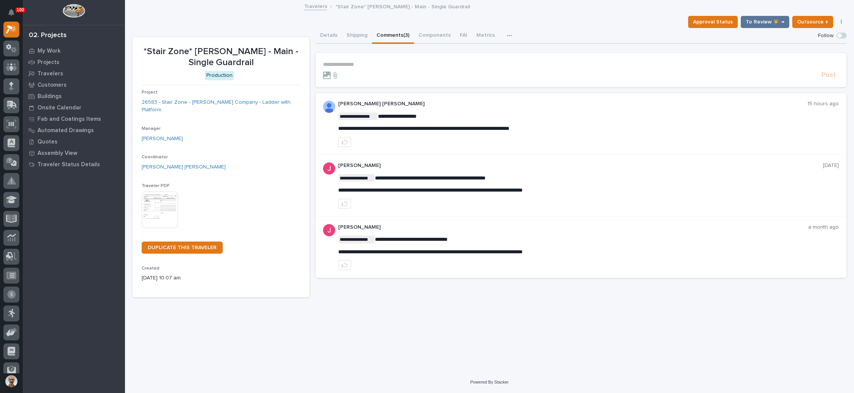
click at [359, 65] on p "**********" at bounding box center [581, 64] width 516 height 6
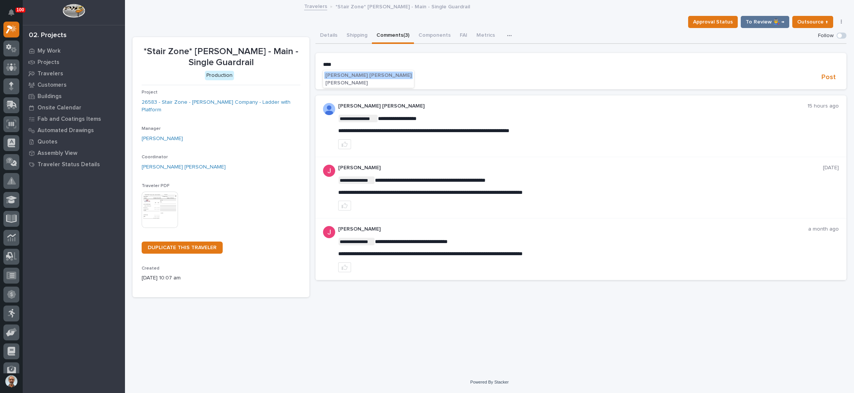
click at [350, 73] on span "Ben Lee Miller" at bounding box center [368, 75] width 86 height 5
click at [381, 67] on p "**********" at bounding box center [581, 65] width 516 height 8
click at [435, 66] on p "**********" at bounding box center [581, 65] width 516 height 8
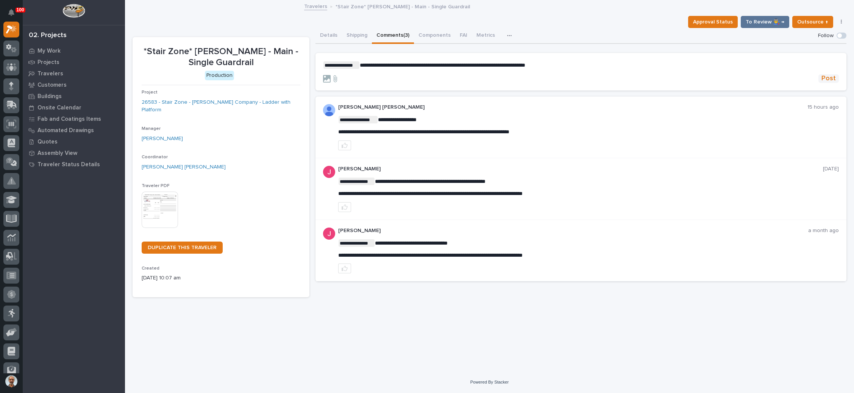
click at [826, 78] on span "Post" at bounding box center [829, 78] width 14 height 9
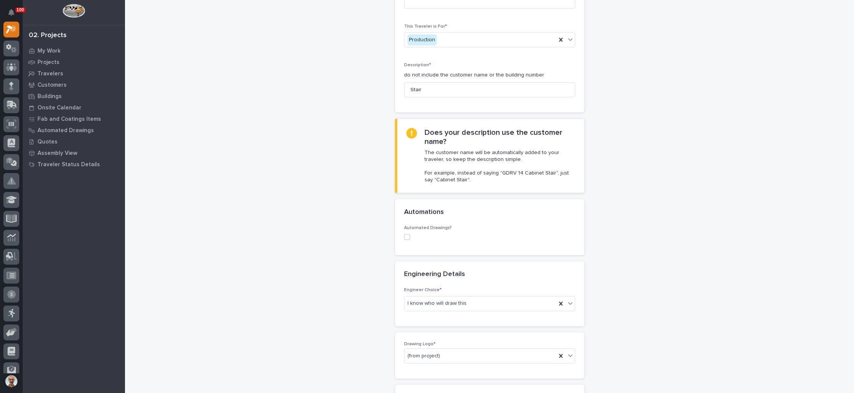
scroll to position [114, 0]
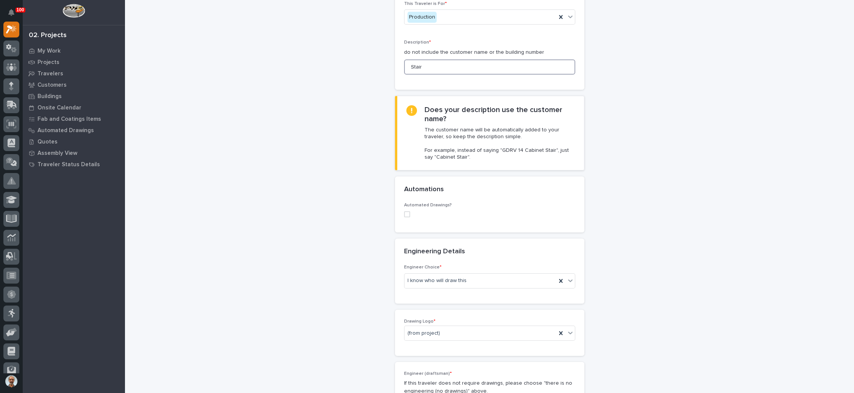
drag, startPoint x: 424, startPoint y: 67, endPoint x: 399, endPoint y: 70, distance: 25.1
click at [399, 70] on div "Project * 26820 - Stair Zone - LoMars PNJ Steel Construction - Walmart Stair Th…" at bounding box center [489, 18] width 189 height 141
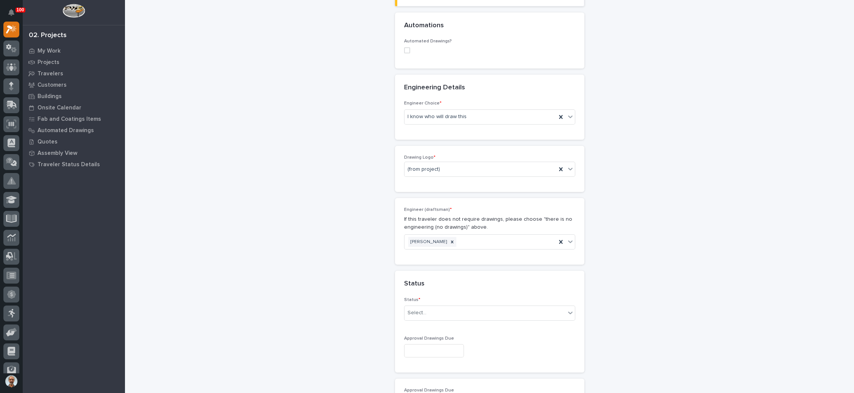
scroll to position [284, 0]
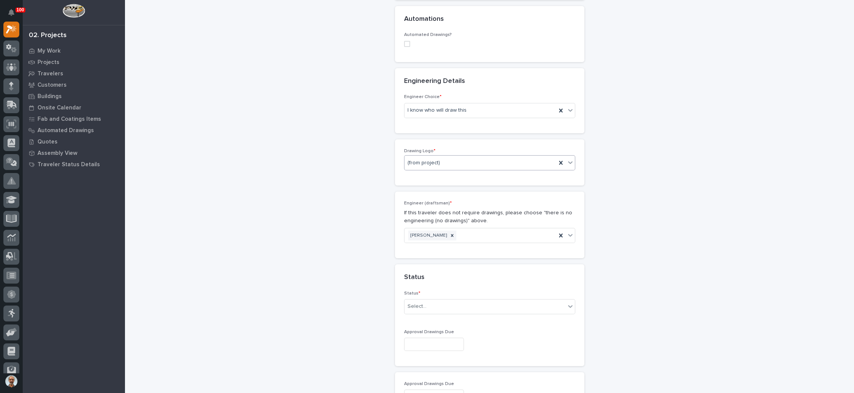
type input "Guardrail"
click at [462, 158] on div "(from project)" at bounding box center [481, 163] width 152 height 13
click at [433, 212] on div "Stair Zone" at bounding box center [485, 215] width 170 height 13
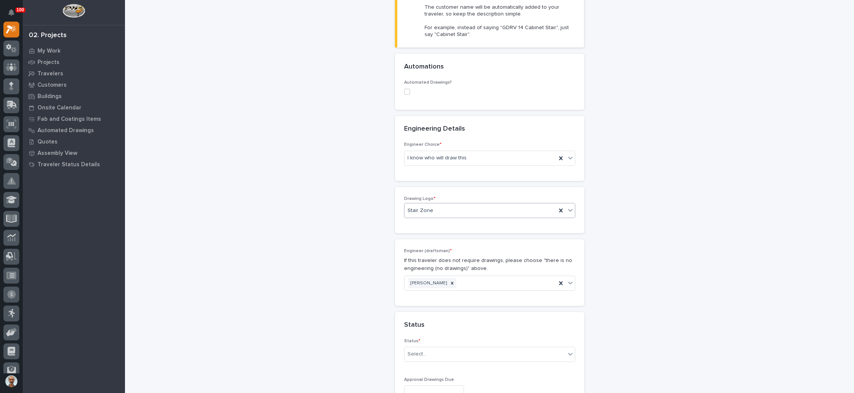
scroll to position [227, 0]
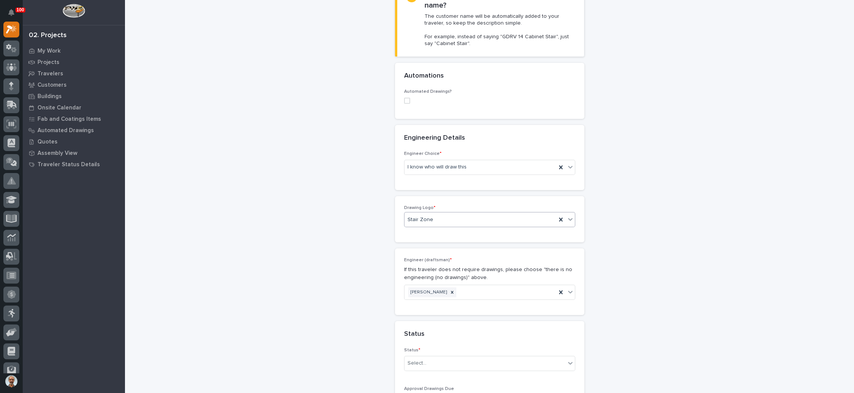
click at [405, 98] on span at bounding box center [407, 101] width 6 height 6
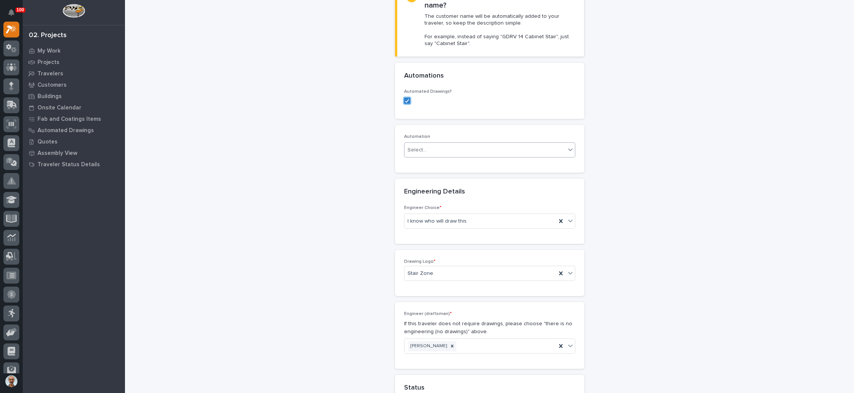
click at [447, 147] on div "Select..." at bounding box center [485, 150] width 161 height 13
type input "*****"
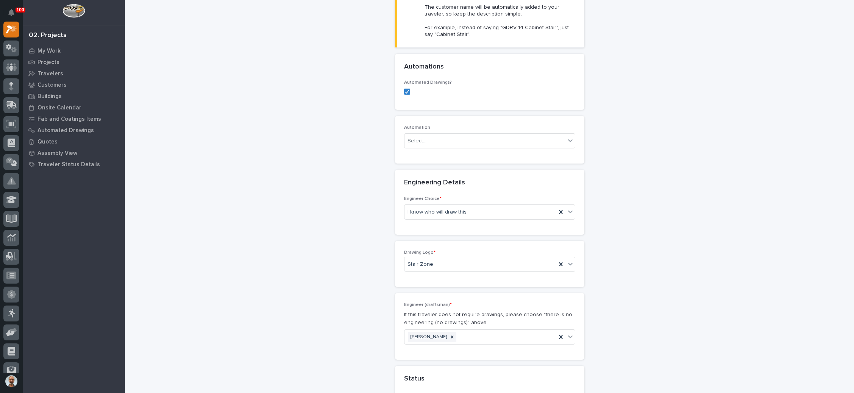
scroll to position [284, 0]
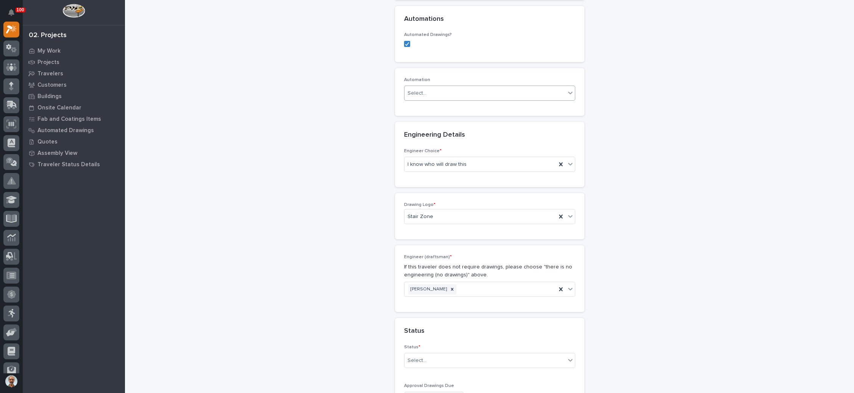
click at [450, 93] on div "Select..." at bounding box center [485, 93] width 161 height 13
type input "*****"
click at [439, 104] on div "MZGR #39765" at bounding box center [485, 106] width 170 height 13
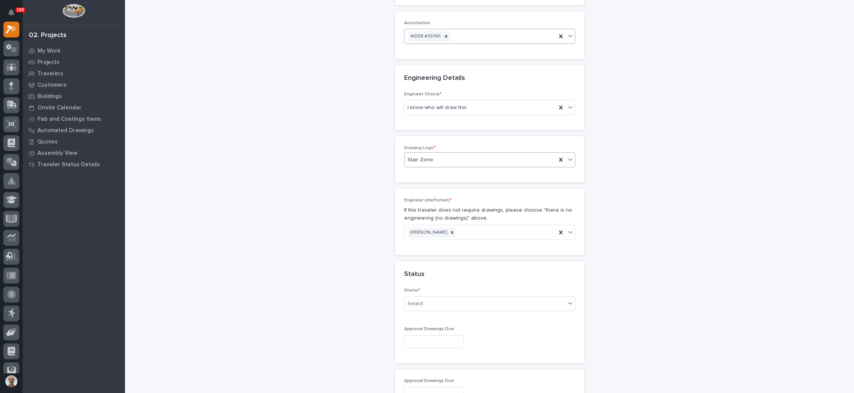
scroll to position [398, 0]
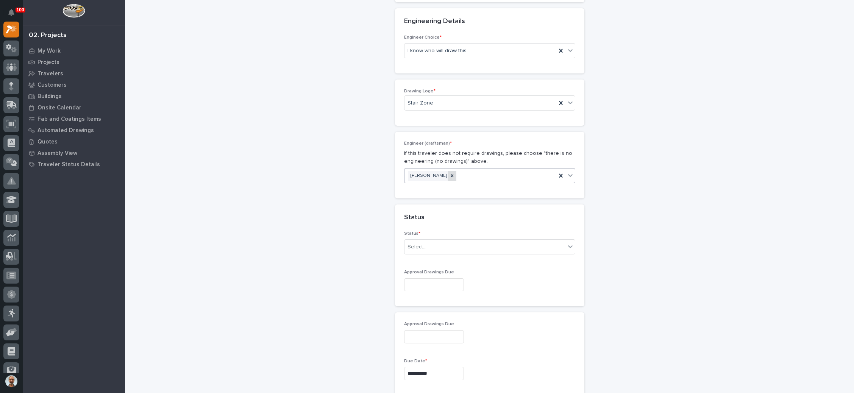
click at [451, 175] on icon at bounding box center [452, 176] width 3 height 3
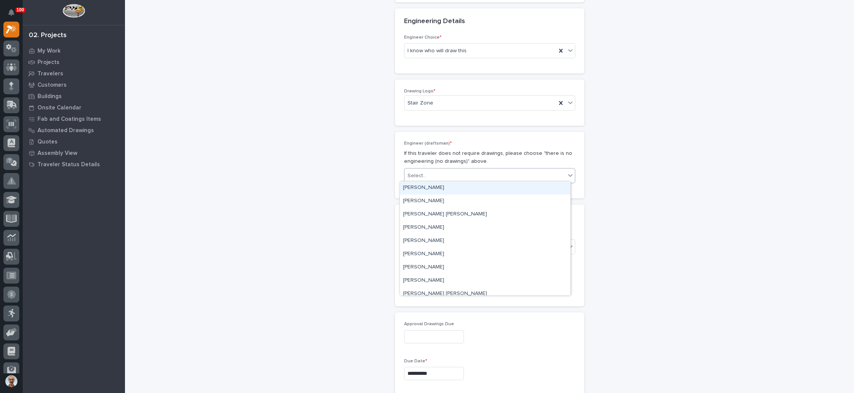
click at [567, 173] on icon at bounding box center [571, 176] width 8 height 8
click at [429, 227] on div "[PERSON_NAME]" at bounding box center [485, 227] width 170 height 13
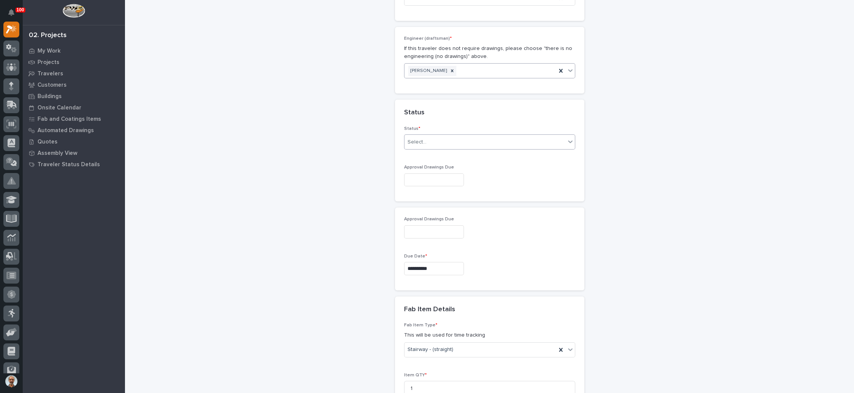
scroll to position [511, 0]
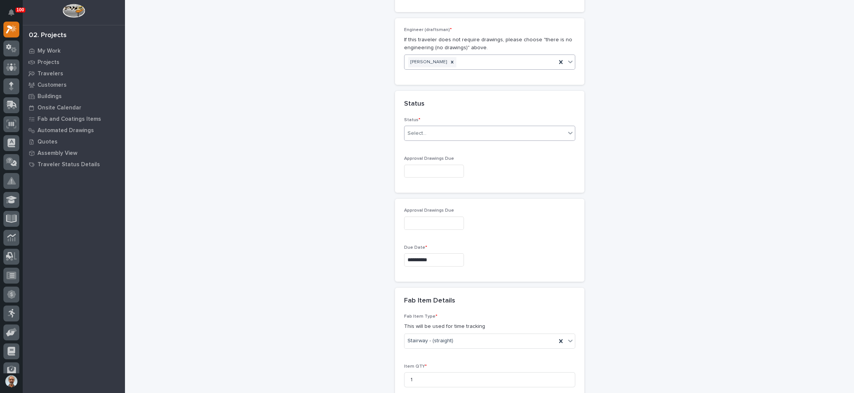
click at [501, 132] on div "Select..." at bounding box center [485, 133] width 161 height 13
click at [481, 146] on div "Sold (no traveler printed)" at bounding box center [485, 145] width 170 height 13
click at [450, 169] on input "text" at bounding box center [434, 171] width 60 height 13
drag, startPoint x: 450, startPoint y: 116, endPoint x: 445, endPoint y: 121, distance: 7.0
click at [450, 116] on div "22" at bounding box center [450, 118] width 10 height 10
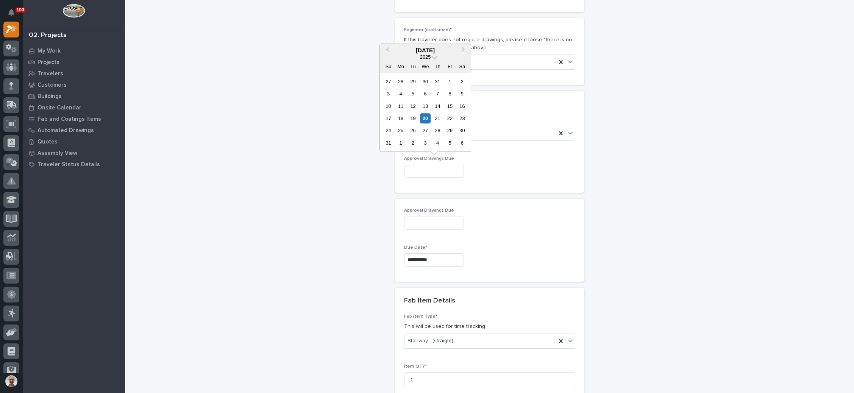
type input "**********"
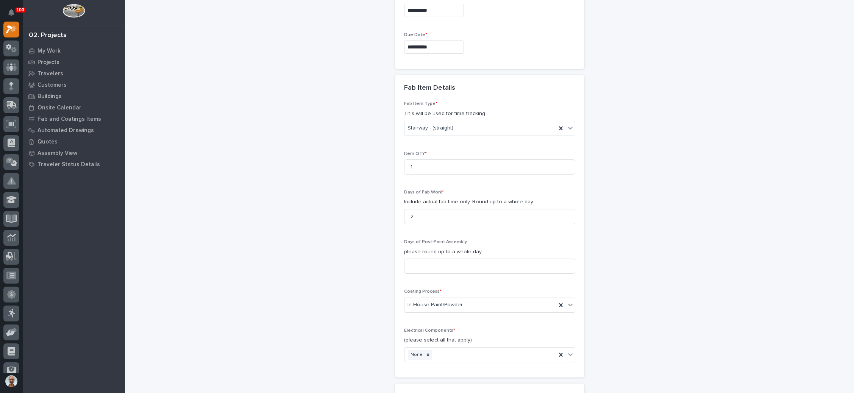
scroll to position [739, 0]
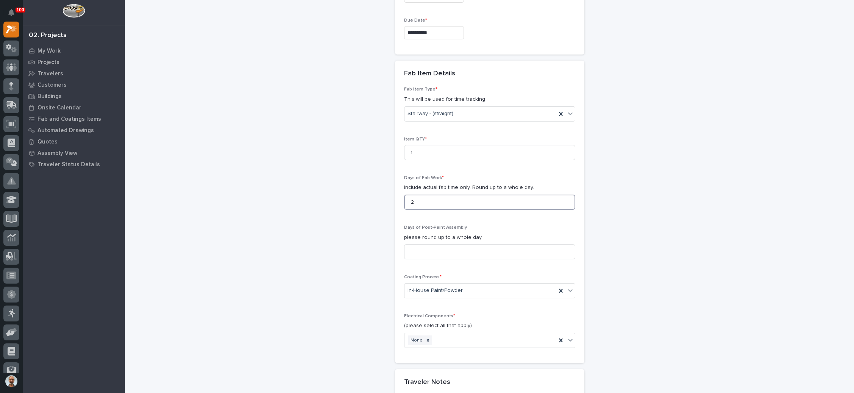
drag, startPoint x: 426, startPoint y: 196, endPoint x: 388, endPoint y: 201, distance: 37.8
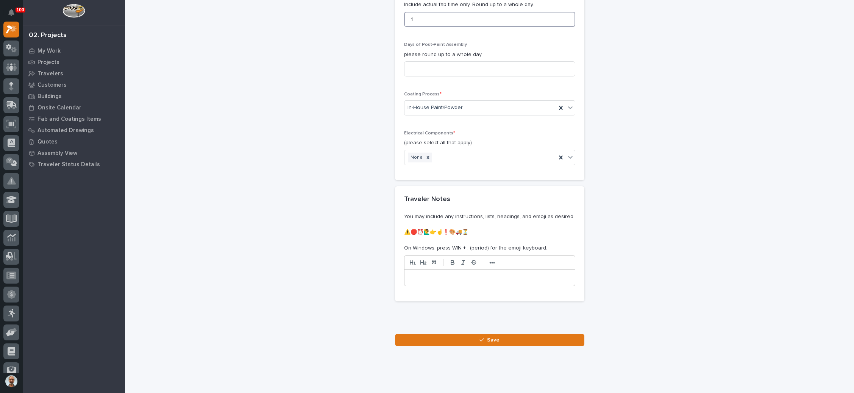
scroll to position [929, 0]
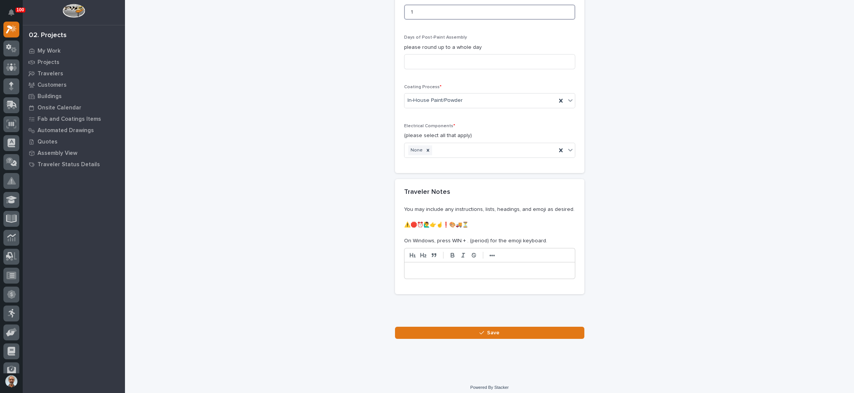
type input "1"
click at [468, 327] on button "Save" at bounding box center [489, 333] width 189 height 12
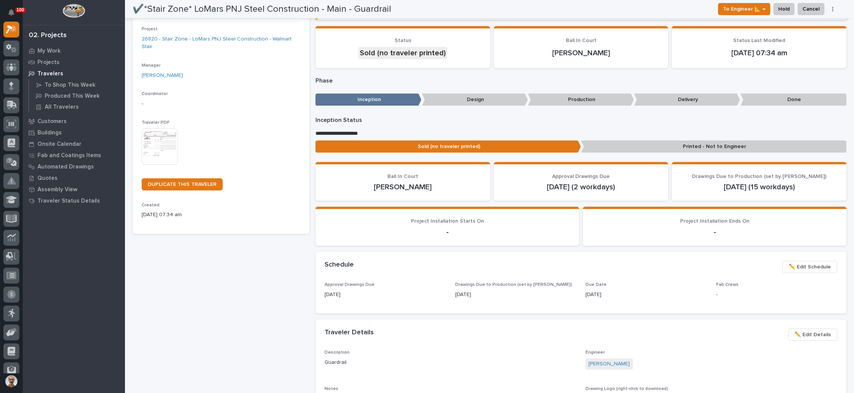
scroll to position [57, 0]
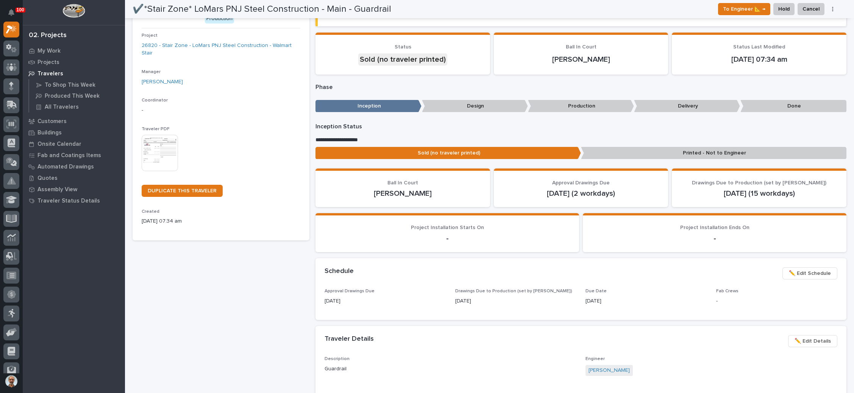
click at [155, 136] on img at bounding box center [160, 153] width 36 height 36
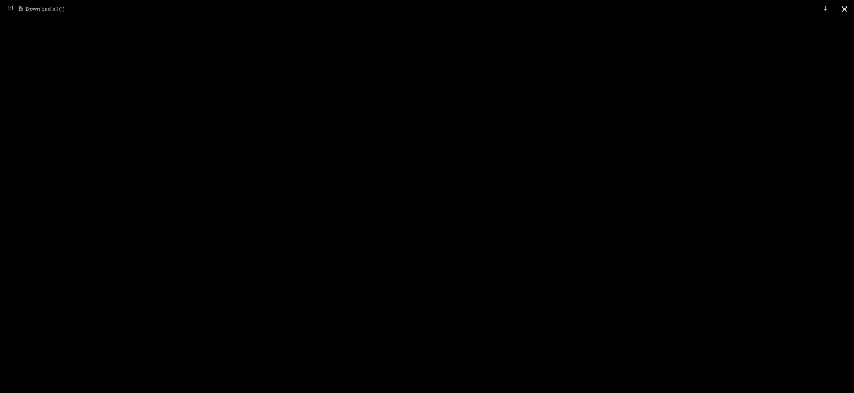
click at [842, 6] on button "Close gallery" at bounding box center [844, 9] width 19 height 18
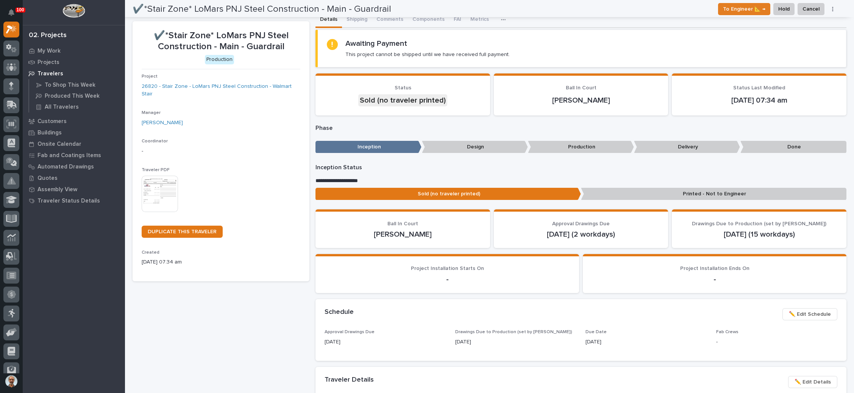
scroll to position [0, 0]
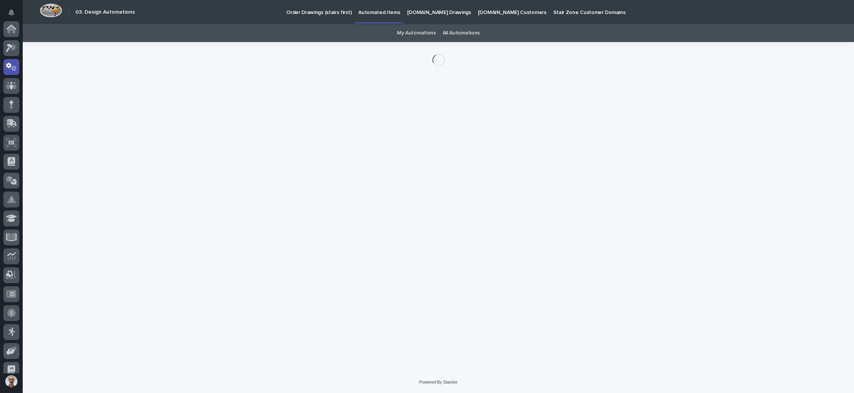
scroll to position [38, 0]
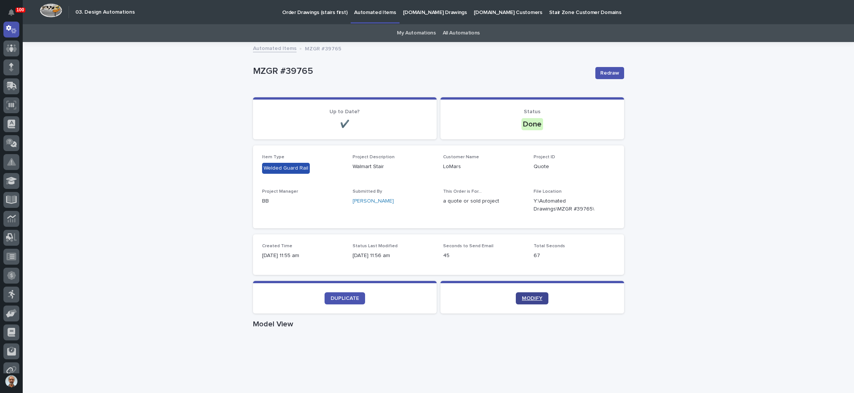
click at [529, 294] on link "MODIFY" at bounding box center [532, 298] width 33 height 12
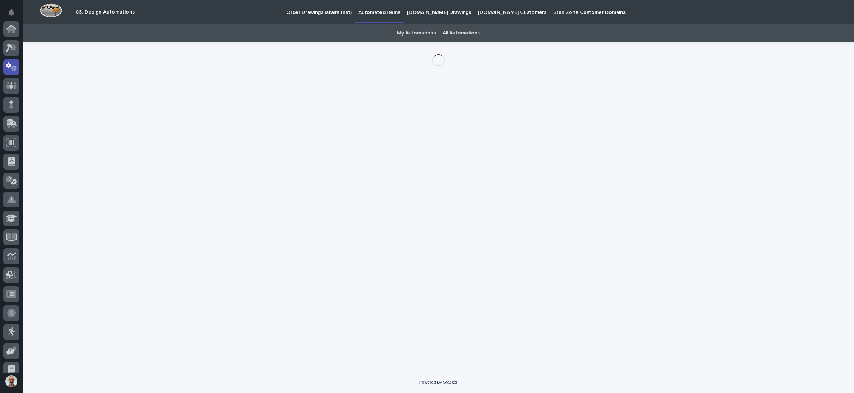
scroll to position [38, 0]
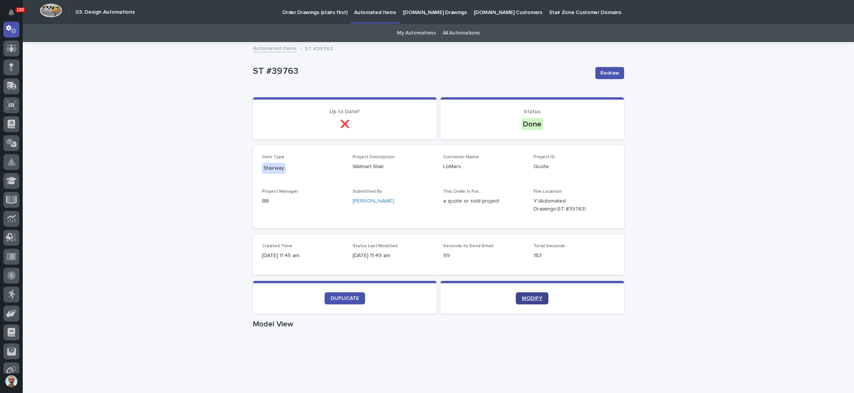
click at [531, 296] on span "MODIFY" at bounding box center [532, 298] width 20 height 5
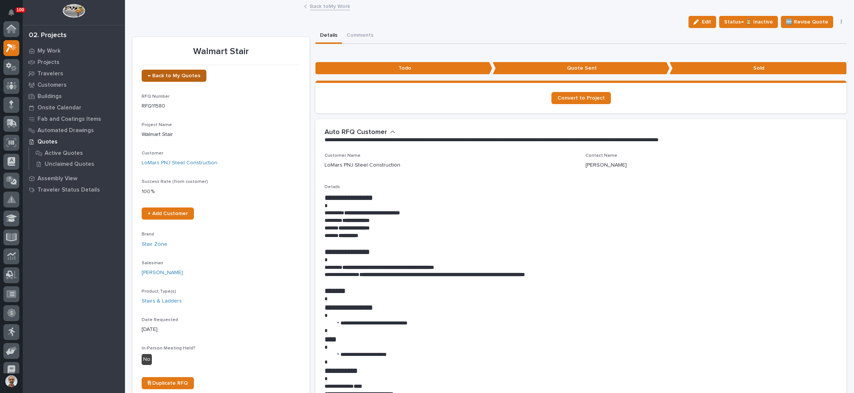
scroll to position [19, 0]
click at [174, 75] on span "← Back to My Quotes" at bounding box center [174, 75] width 53 height 5
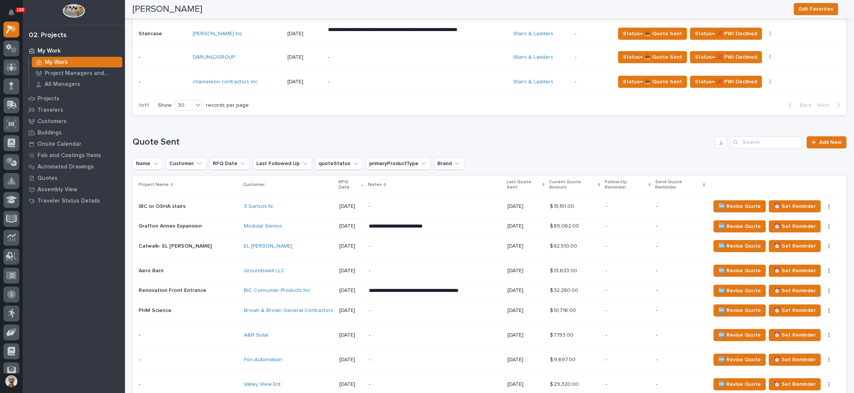
scroll to position [398, 0]
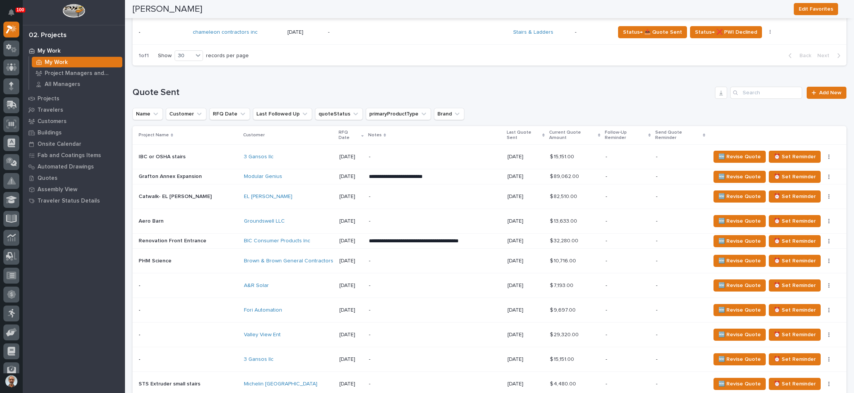
scroll to position [398, 0]
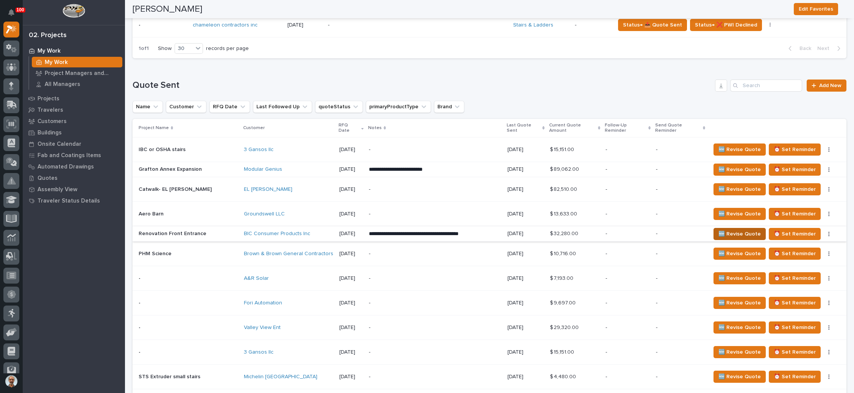
click at [730, 230] on span "🆕 Revise Quote" at bounding box center [740, 234] width 42 height 9
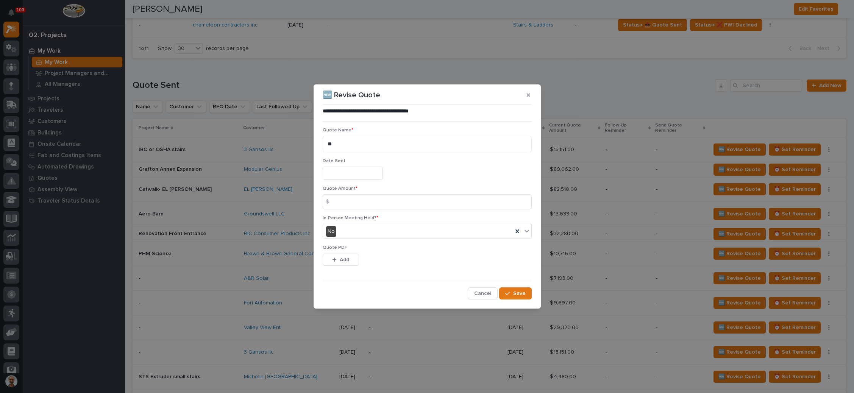
click at [345, 172] on input "text" at bounding box center [353, 173] width 60 height 13
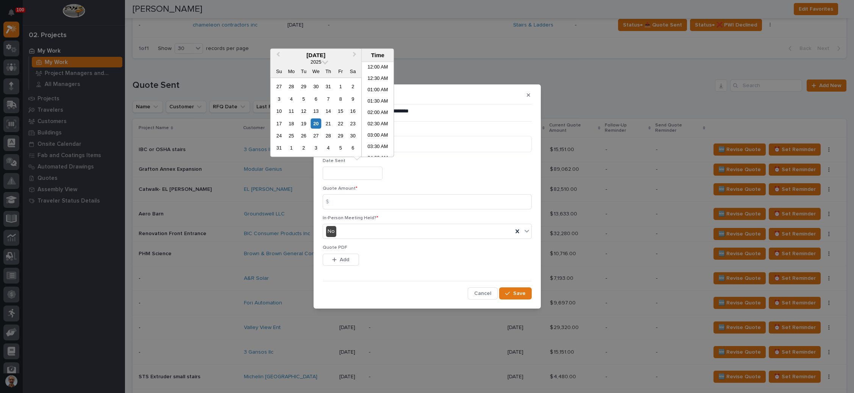
scroll to position [163, 0]
click at [344, 199] on input at bounding box center [427, 201] width 209 height 15
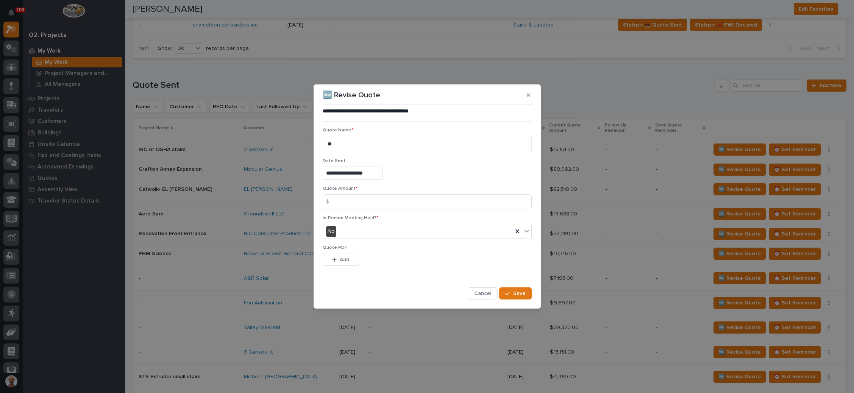
click at [360, 174] on input "**********" at bounding box center [353, 173] width 60 height 13
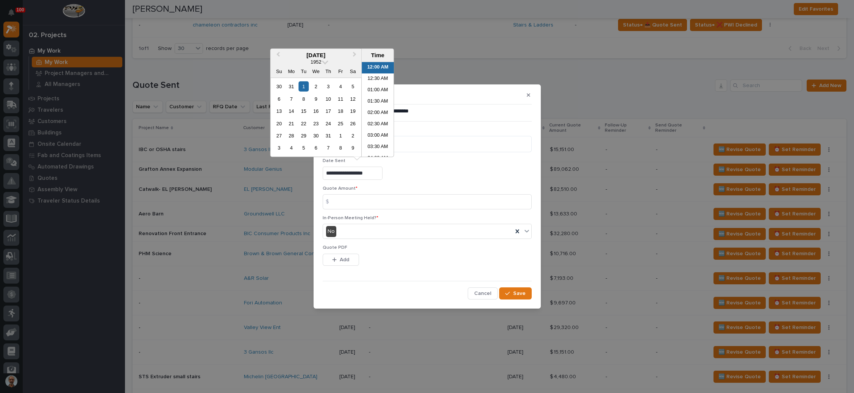
drag, startPoint x: 373, startPoint y: 173, endPoint x: 305, endPoint y: 173, distance: 67.8
click at [305, 173] on div "**********" at bounding box center [427, 196] width 854 height 393
click at [355, 53] on span "Next Month" at bounding box center [355, 55] width 0 height 10
click at [382, 175] on input "**********" at bounding box center [353, 173] width 60 height 13
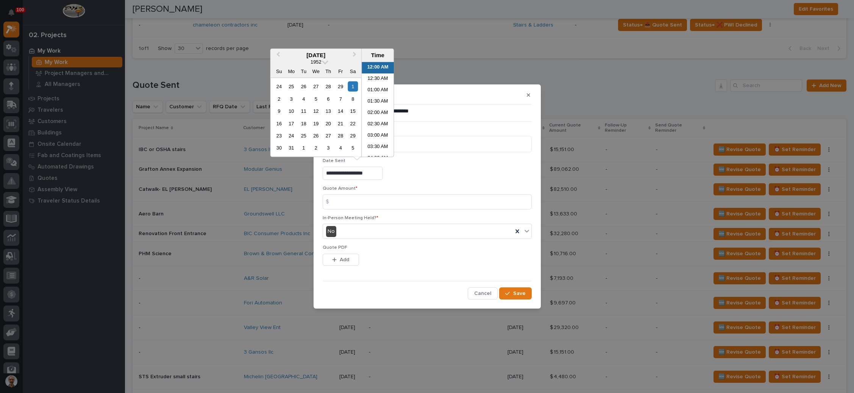
drag, startPoint x: 382, startPoint y: 175, endPoint x: 295, endPoint y: 174, distance: 87.5
click at [295, 174] on div "**********" at bounding box center [427, 196] width 854 height 393
type input "**********"
click at [386, 222] on div "In-Person Meeting Held? * No" at bounding box center [427, 231] width 209 height 30
click at [375, 178] on input "**********" at bounding box center [353, 173] width 60 height 13
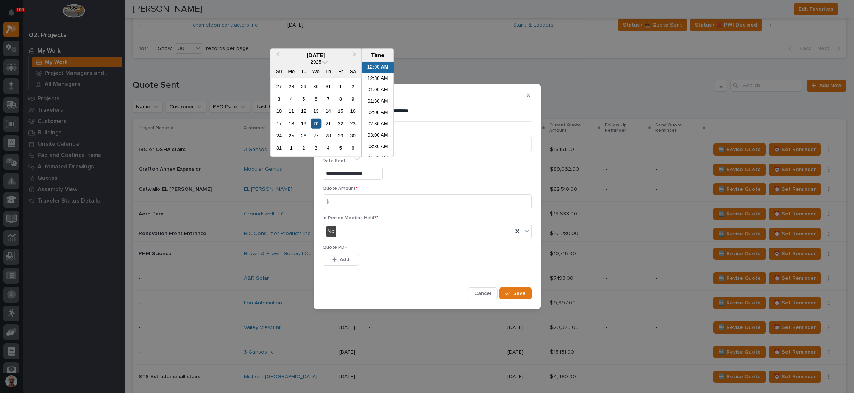
click at [317, 124] on div "20" at bounding box center [316, 123] width 10 height 10
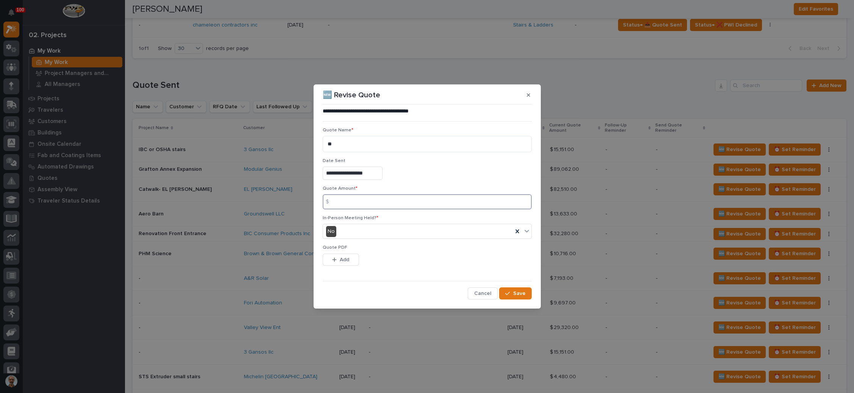
click at [358, 199] on input at bounding box center [427, 201] width 209 height 15
type input "52894"
click at [348, 256] on span "Add" at bounding box center [344, 259] width 9 height 7
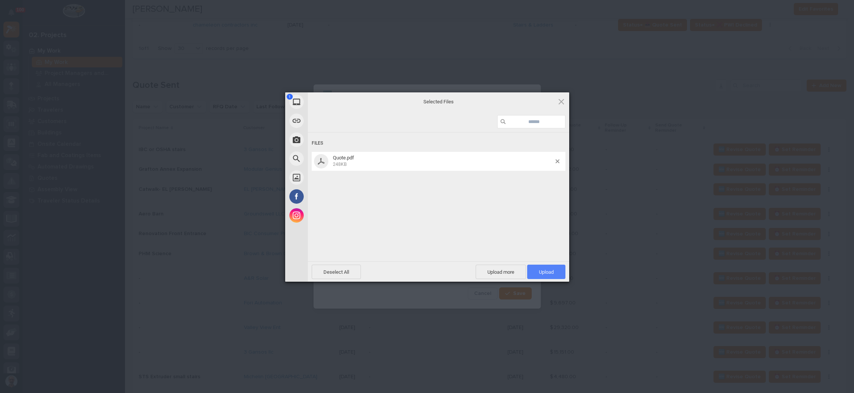
click at [545, 270] on span "Upload 1" at bounding box center [546, 272] width 15 height 6
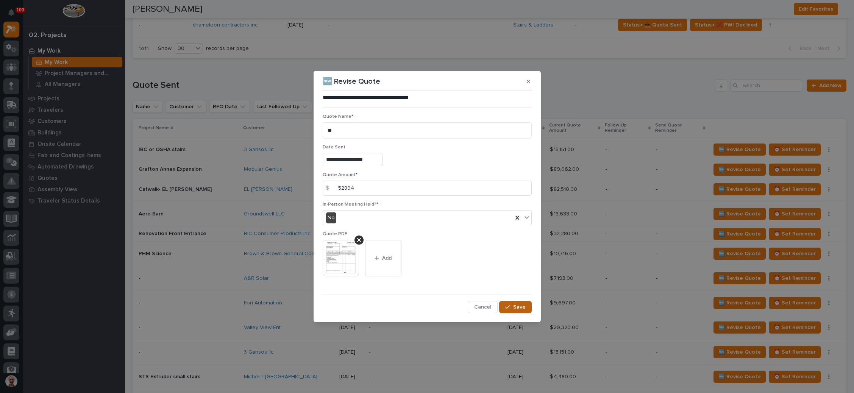
click at [520, 309] on span "Save" at bounding box center [519, 307] width 13 height 7
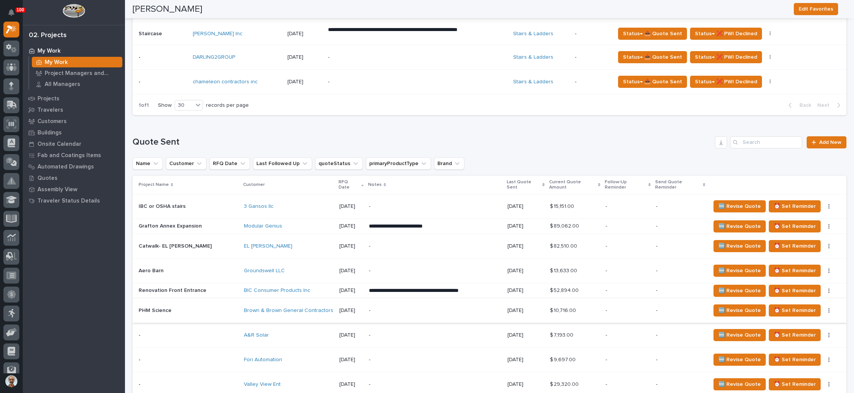
scroll to position [284, 0]
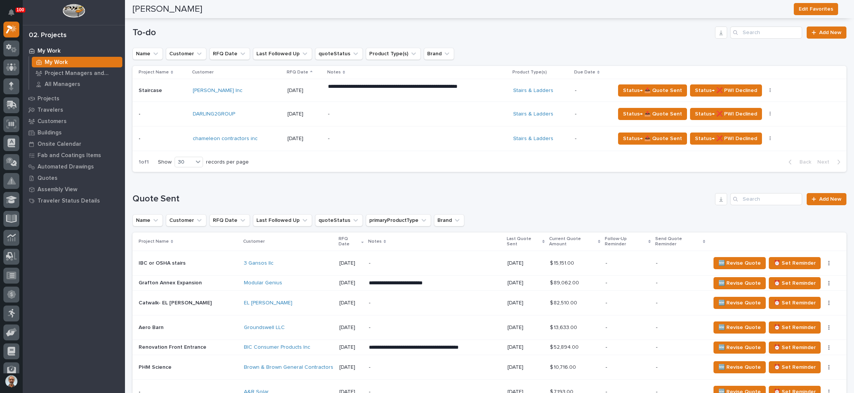
click at [424, 142] on div "-" at bounding box center [394, 138] width 133 height 17
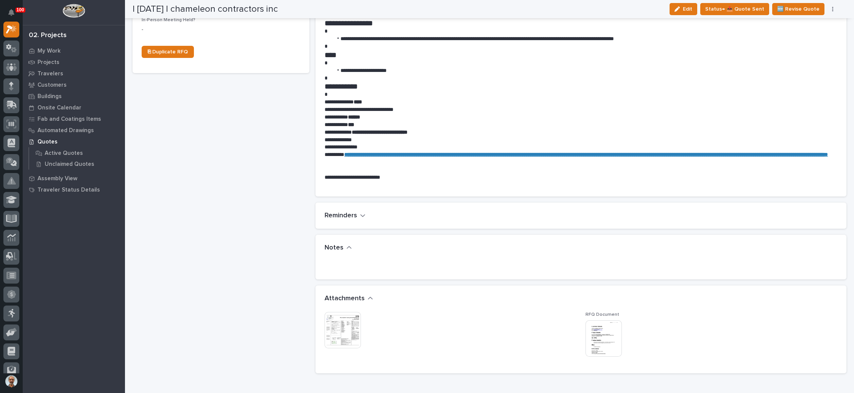
scroll to position [398, 0]
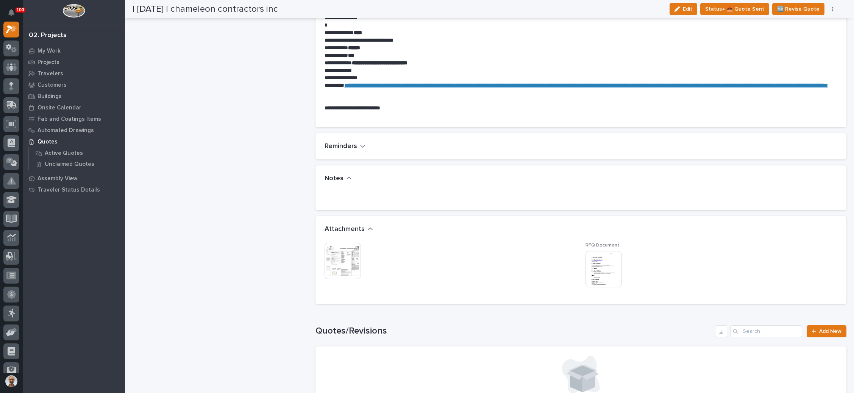
click at [599, 264] on img at bounding box center [604, 269] width 36 height 36
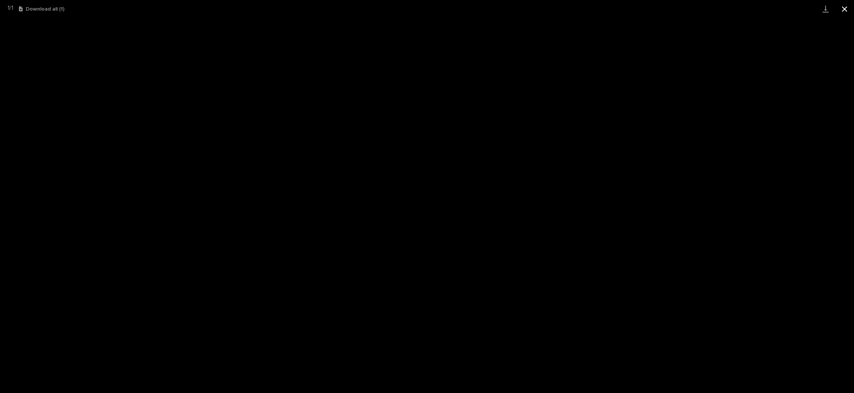
click at [848, 7] on button "Close gallery" at bounding box center [844, 9] width 19 height 18
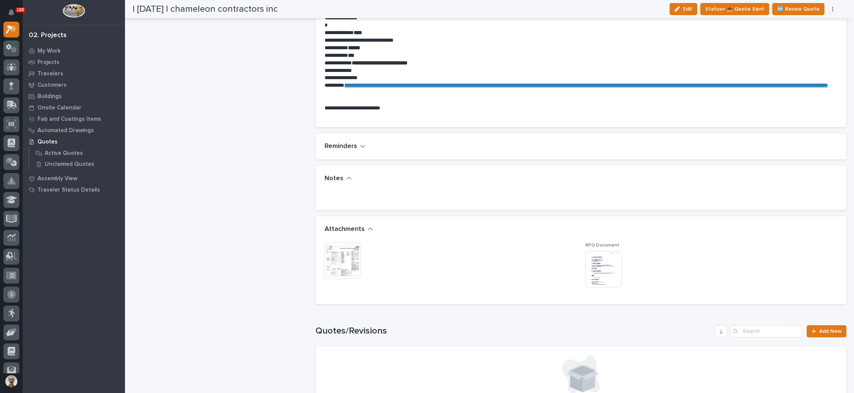
click at [352, 255] on img at bounding box center [343, 261] width 36 height 36
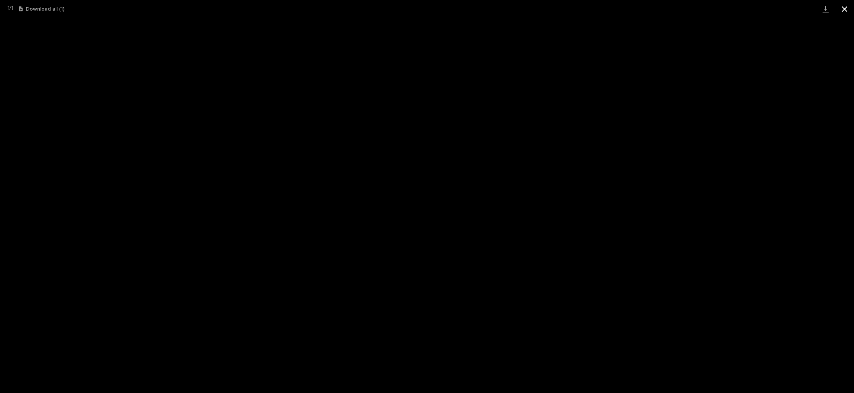
click at [838, 7] on button "Close gallery" at bounding box center [844, 9] width 19 height 18
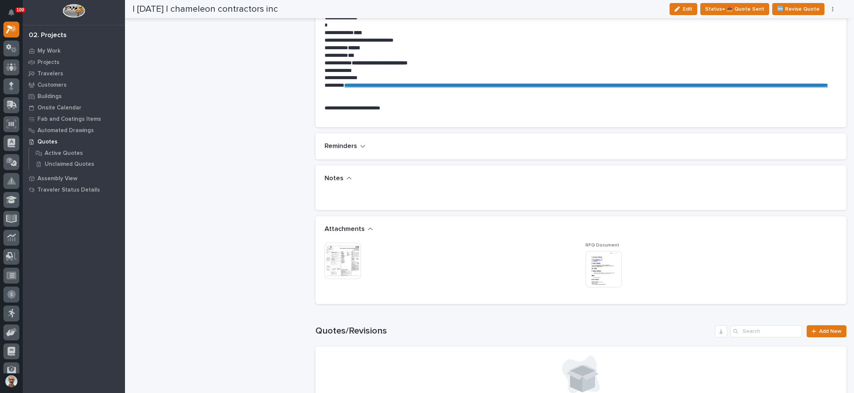
click at [596, 256] on img at bounding box center [604, 269] width 36 height 36
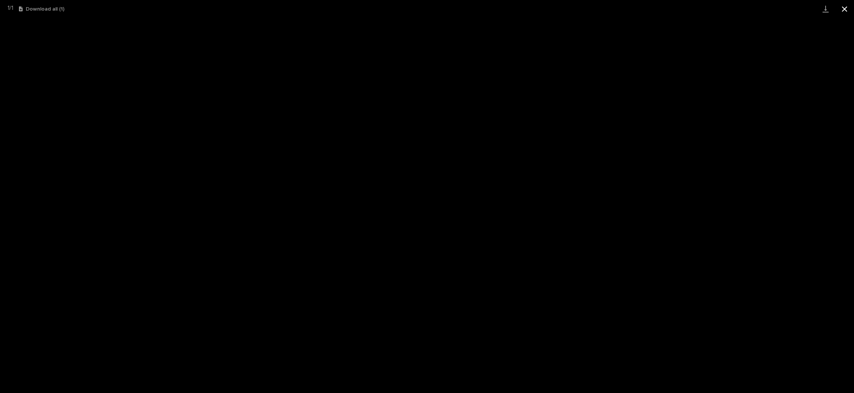
click at [844, 8] on button "Close gallery" at bounding box center [844, 9] width 19 height 18
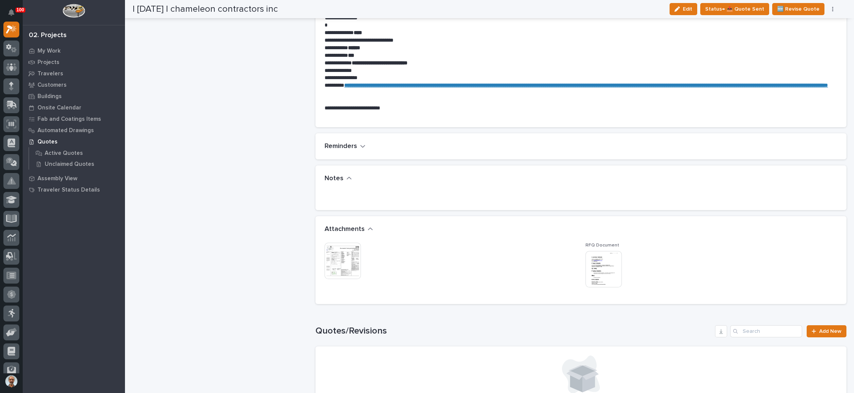
click at [339, 250] on img at bounding box center [343, 261] width 36 height 36
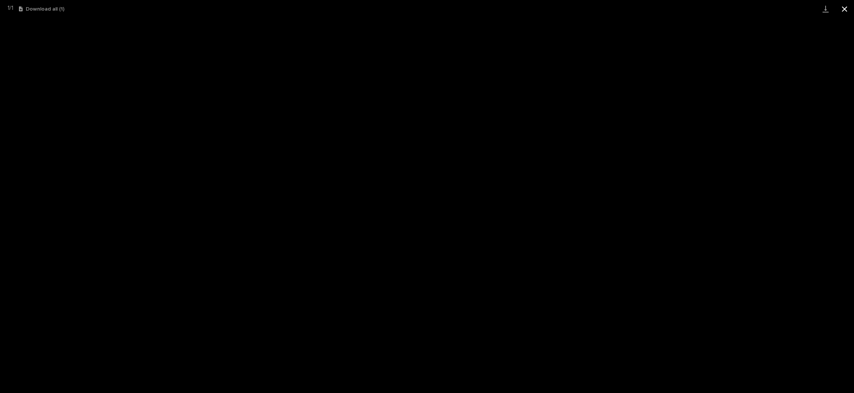
click at [841, 9] on button "Close gallery" at bounding box center [844, 9] width 19 height 18
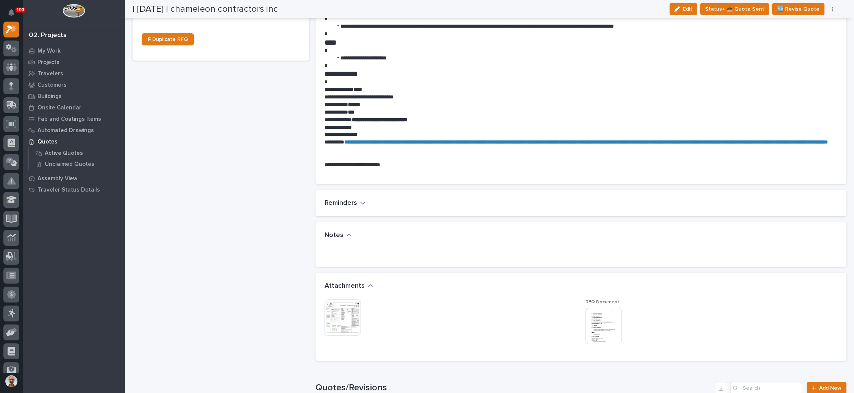
scroll to position [170, 0]
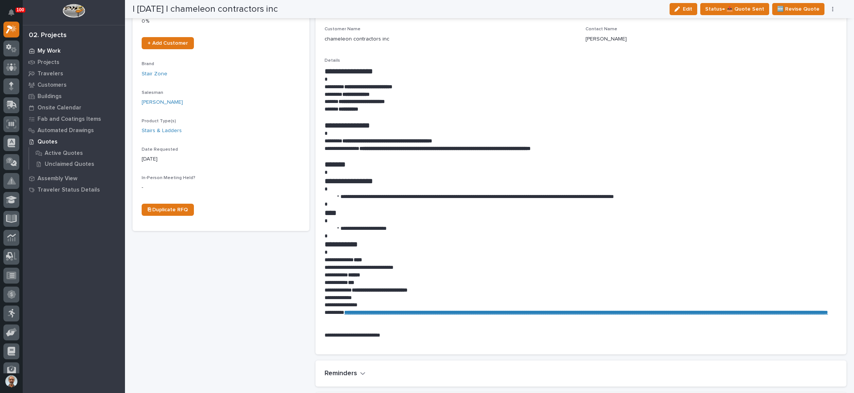
click at [59, 48] on p "My Work" at bounding box center [49, 51] width 23 height 7
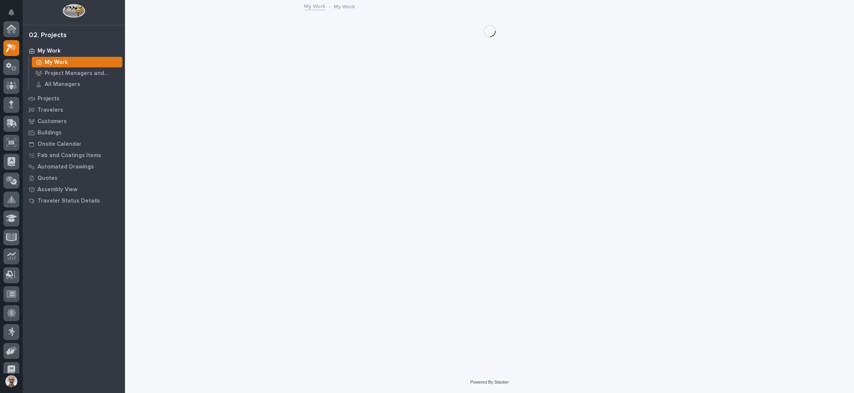
scroll to position [19, 0]
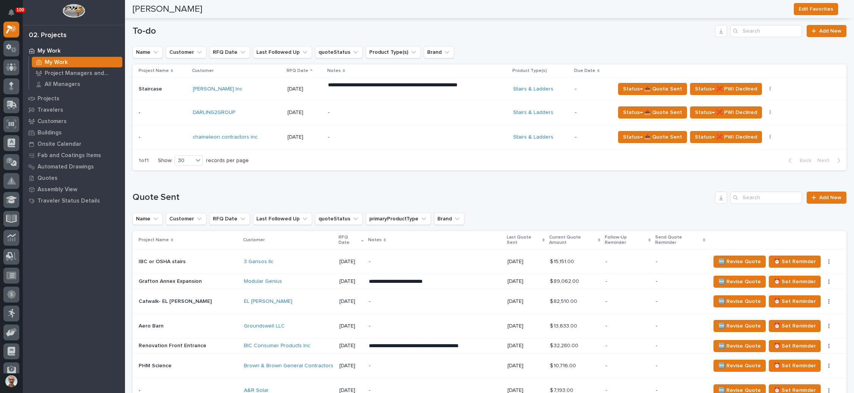
scroll to position [284, 0]
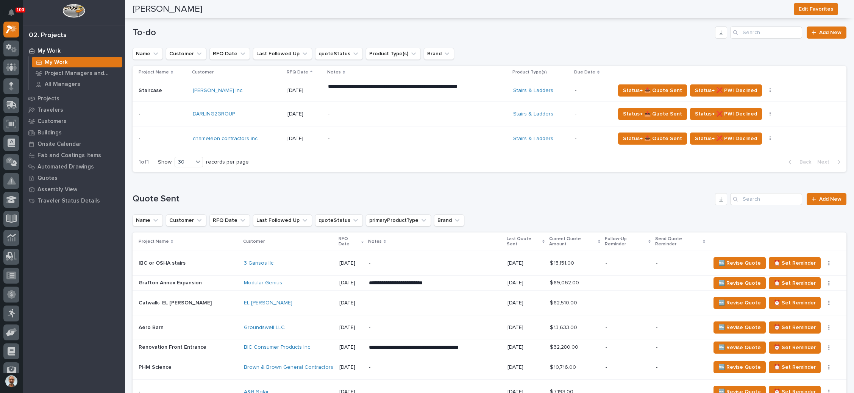
click at [407, 134] on div "-" at bounding box center [394, 138] width 133 height 17
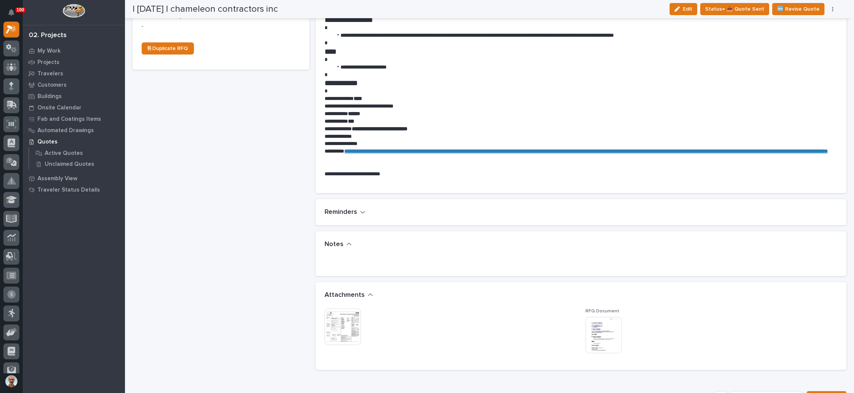
scroll to position [341, 0]
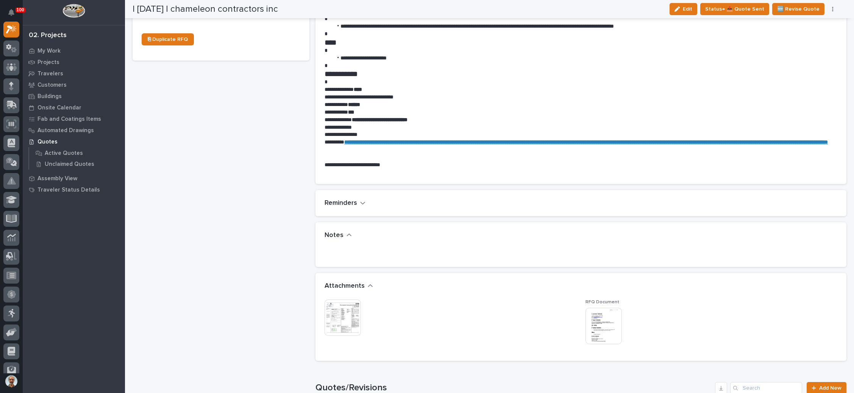
click at [591, 310] on img at bounding box center [604, 326] width 36 height 36
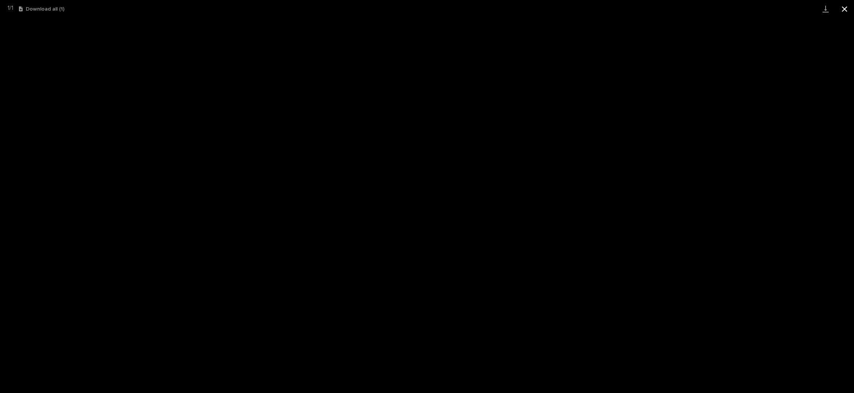
click at [848, 9] on button "Close gallery" at bounding box center [844, 9] width 19 height 18
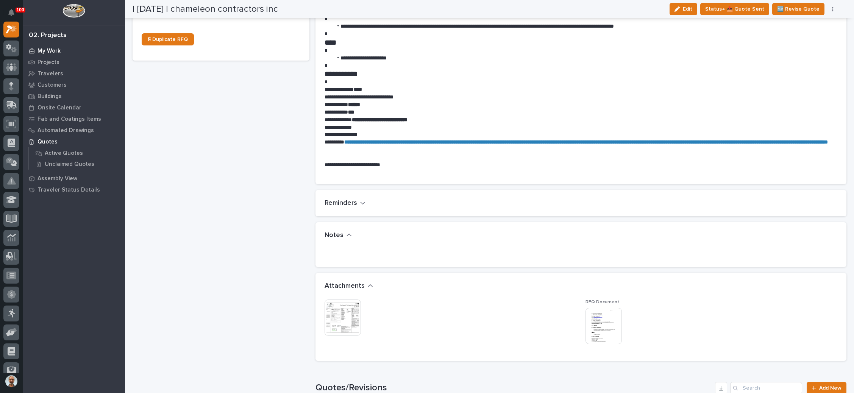
click at [59, 48] on p "My Work" at bounding box center [49, 51] width 23 height 7
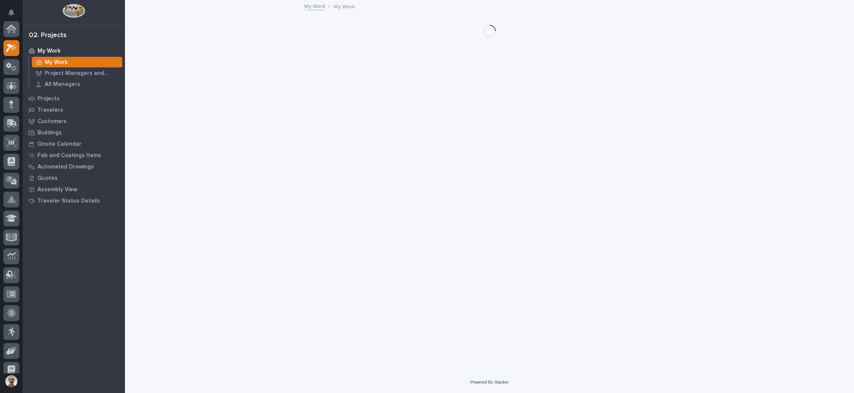
scroll to position [19, 0]
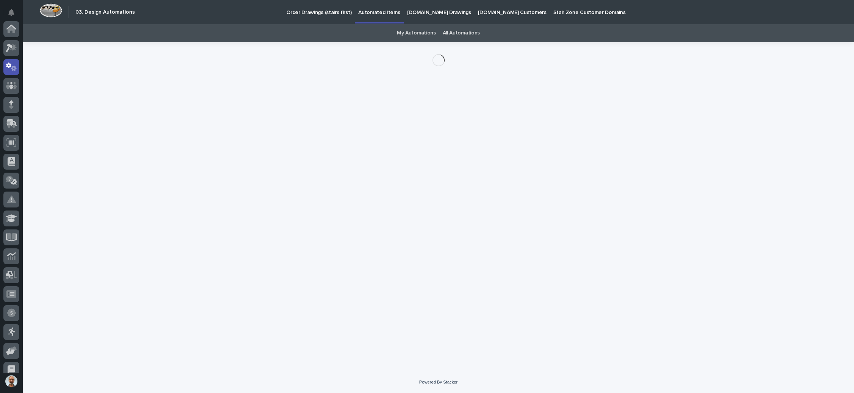
scroll to position [38, 0]
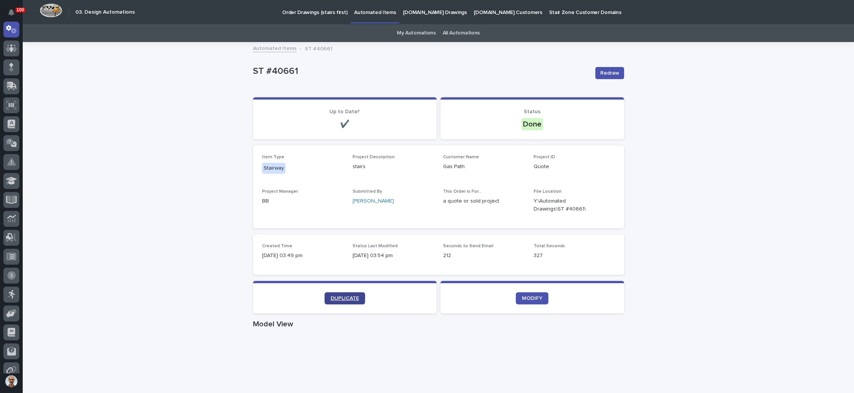
click at [331, 296] on span "DUPLICATE" at bounding box center [345, 298] width 28 height 5
